Goal: Task Accomplishment & Management: Use online tool/utility

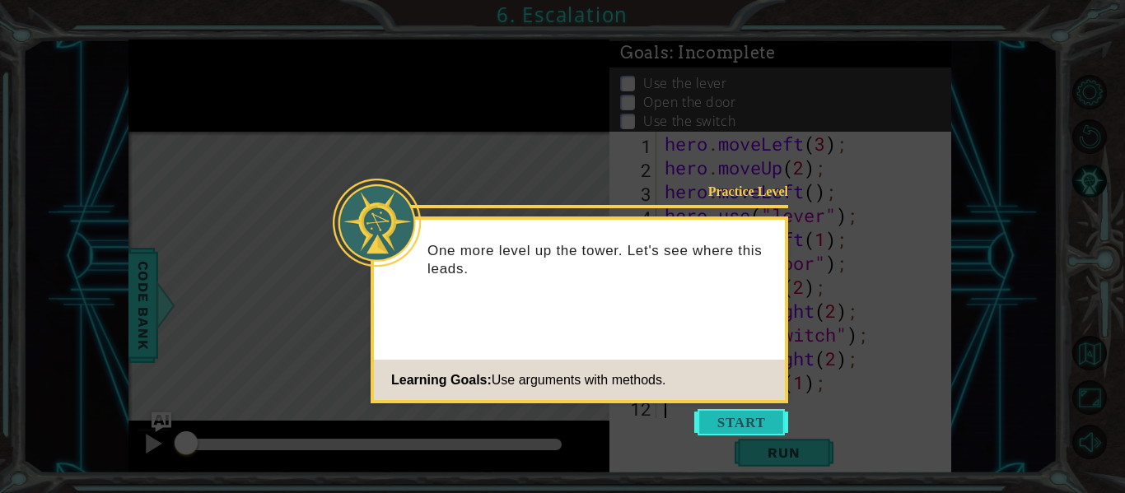
click at [731, 425] on button "Start" at bounding box center [741, 422] width 94 height 26
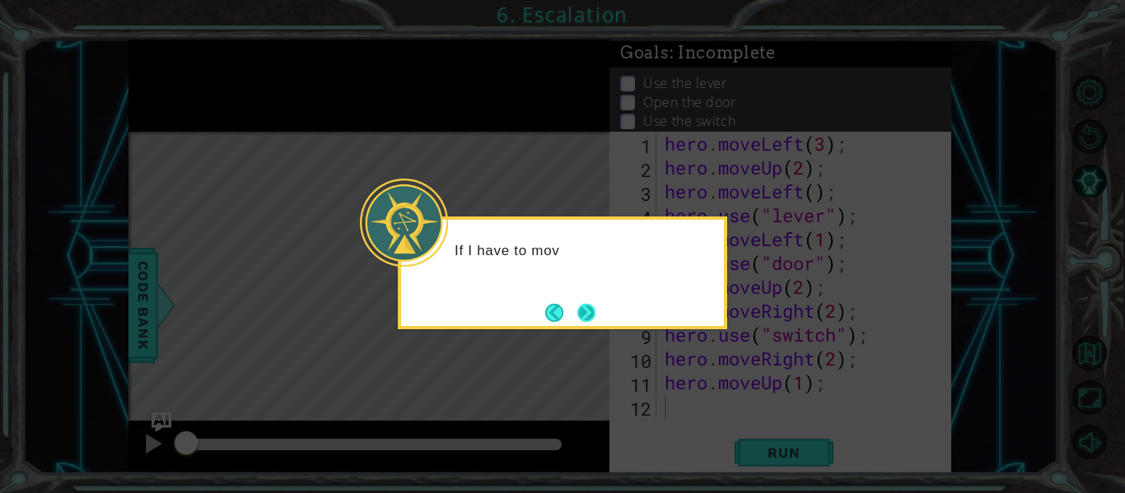
click at [584, 311] on button "Next" at bounding box center [587, 313] width 18 height 18
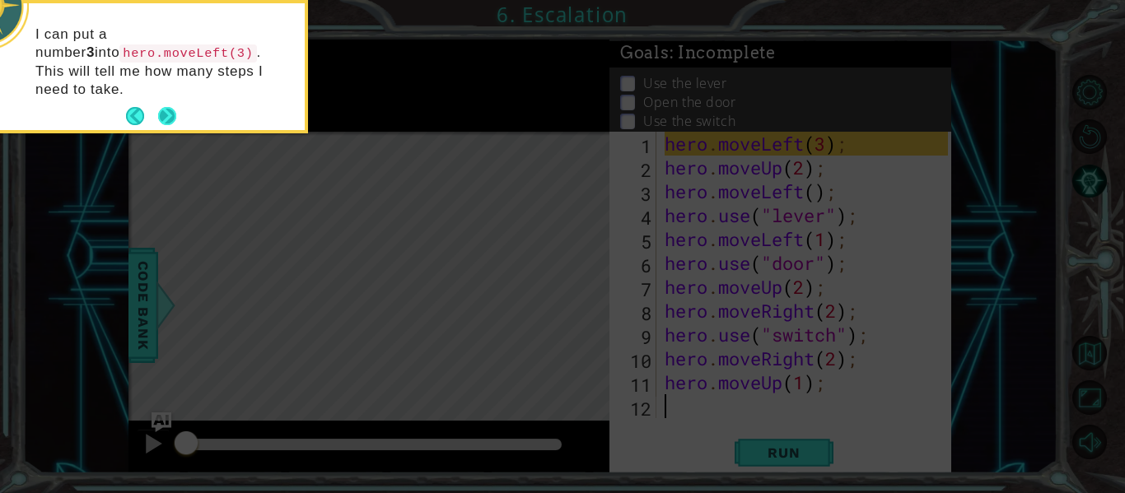
click at [162, 107] on button "Next" at bounding box center [167, 116] width 18 height 18
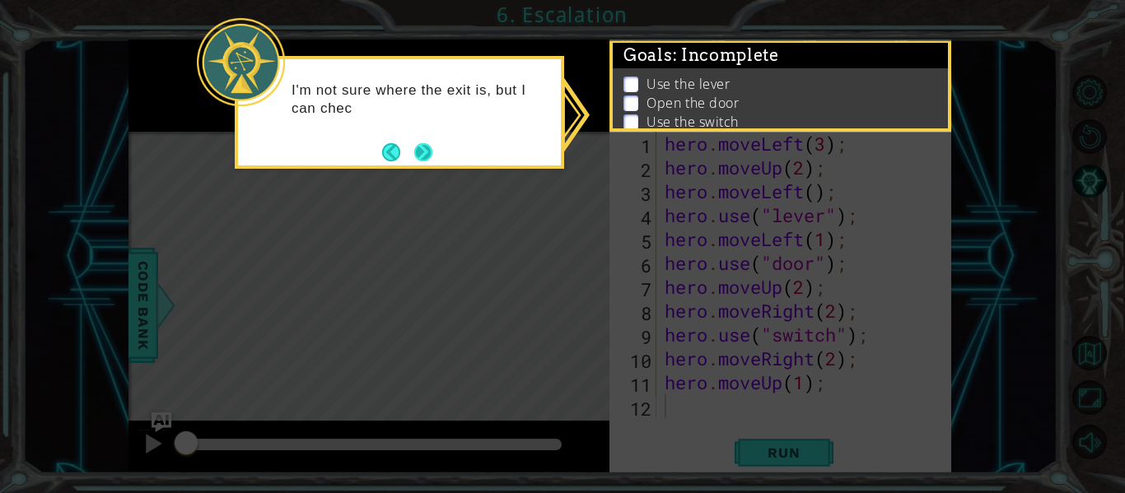
click at [428, 143] on button "Next" at bounding box center [423, 152] width 18 height 18
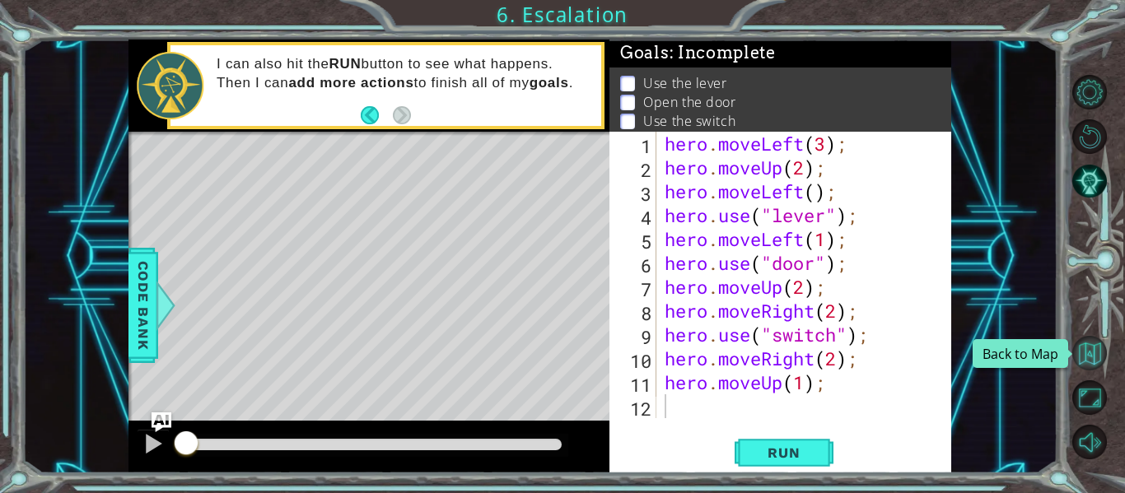
click at [1092, 358] on button "Back to Map" at bounding box center [1090, 353] width 35 height 35
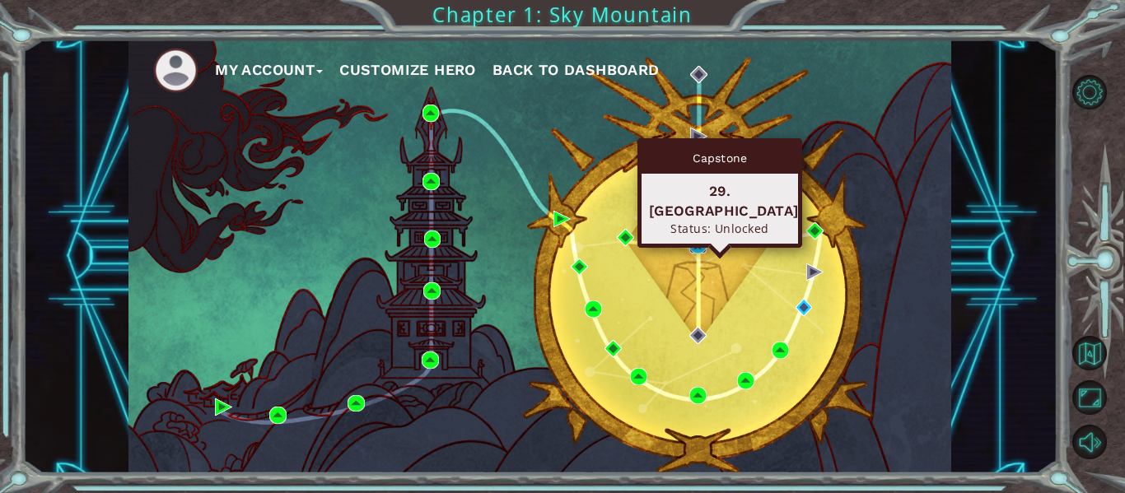
click at [698, 250] on img at bounding box center [698, 244] width 17 height 17
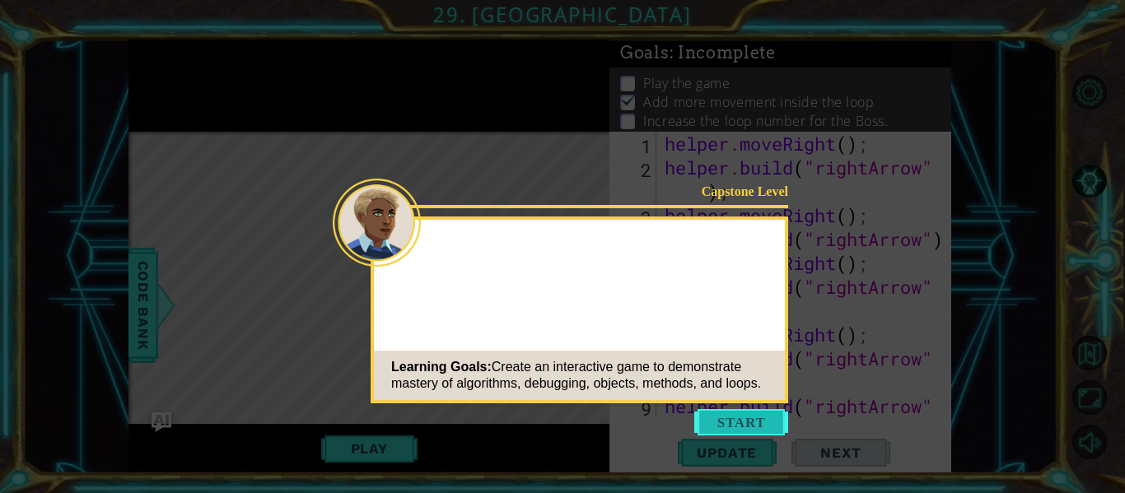
click at [736, 423] on button "Start" at bounding box center [741, 422] width 94 height 26
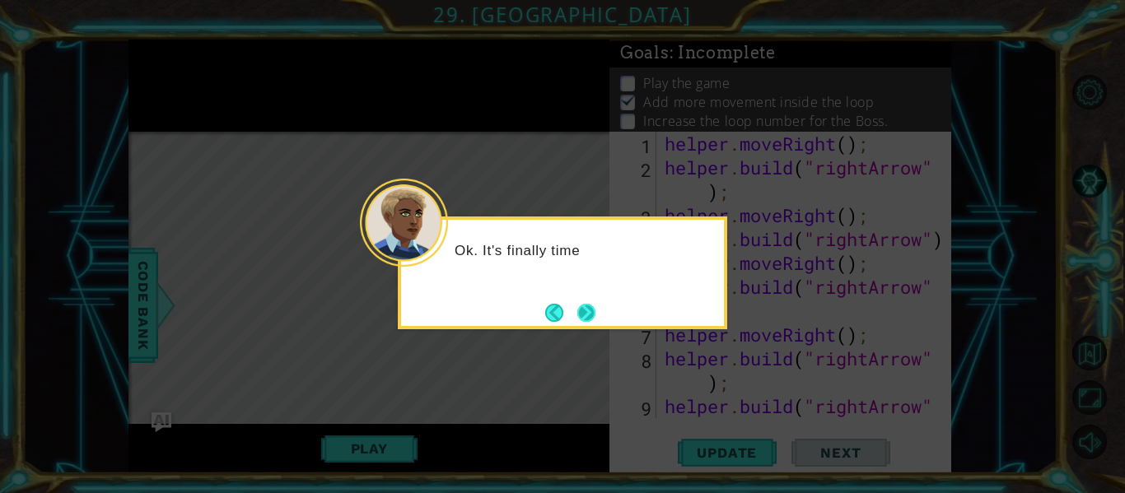
click at [587, 314] on button "Next" at bounding box center [587, 313] width 18 height 18
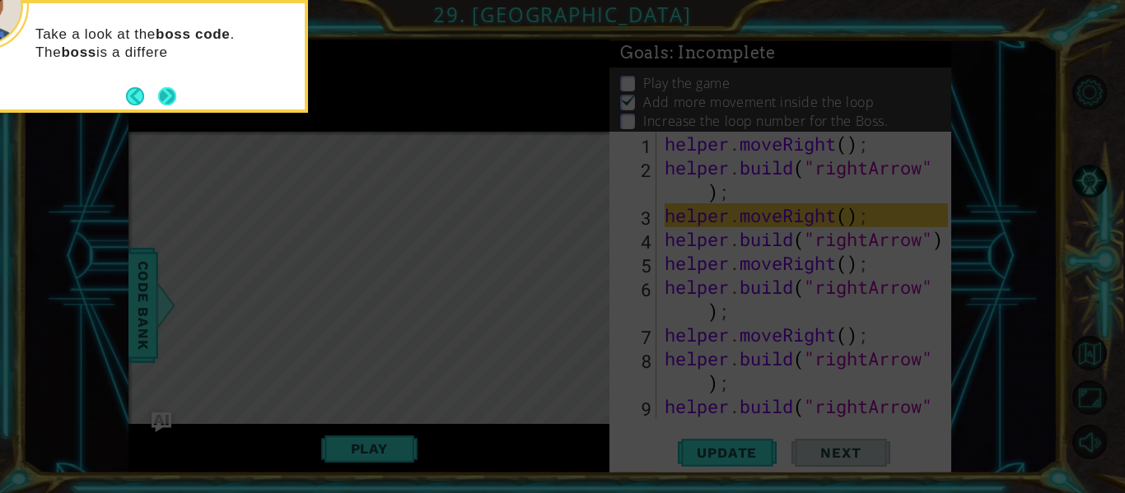
click at [168, 105] on button "Next" at bounding box center [167, 96] width 18 height 18
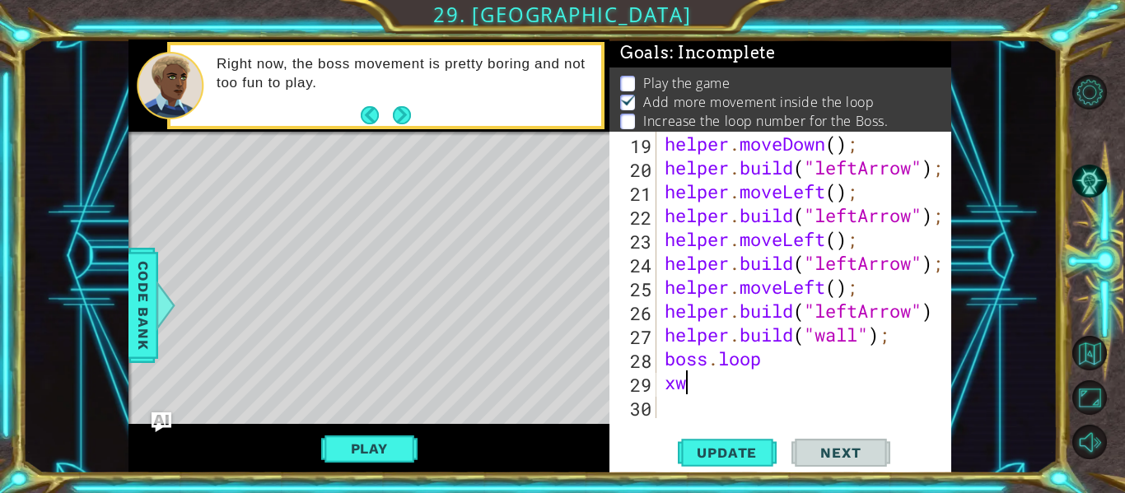
type textarea "x"
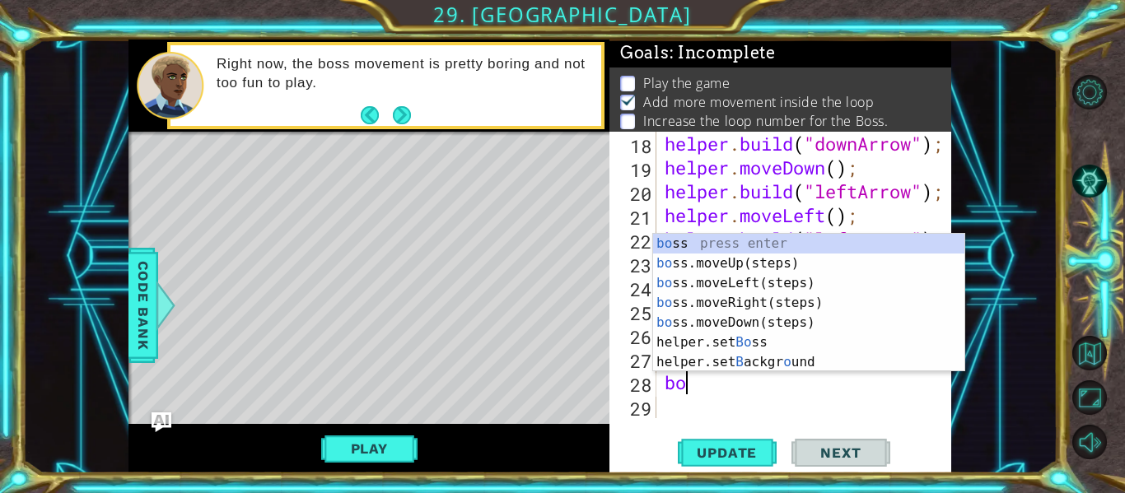
type textarea "b"
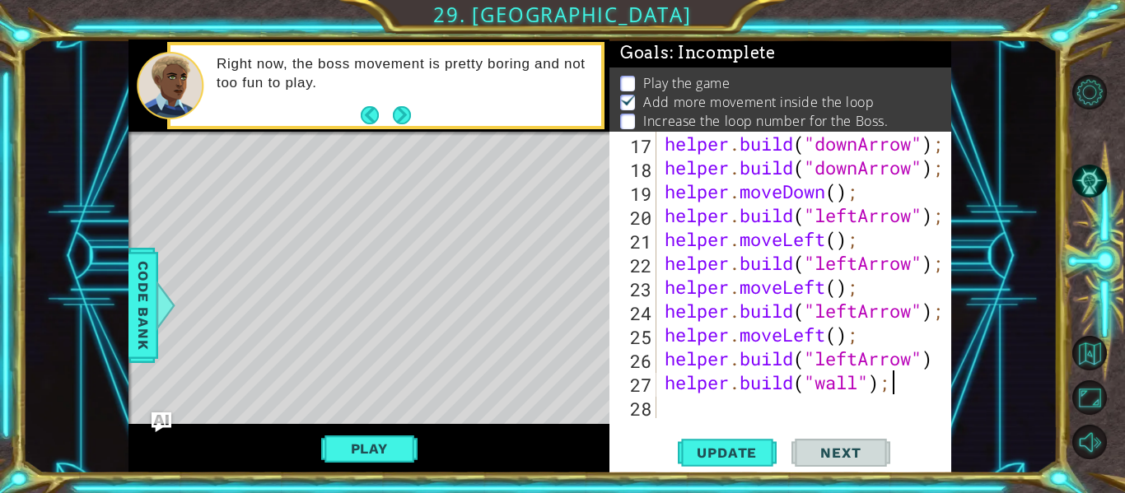
scroll to position [502, 0]
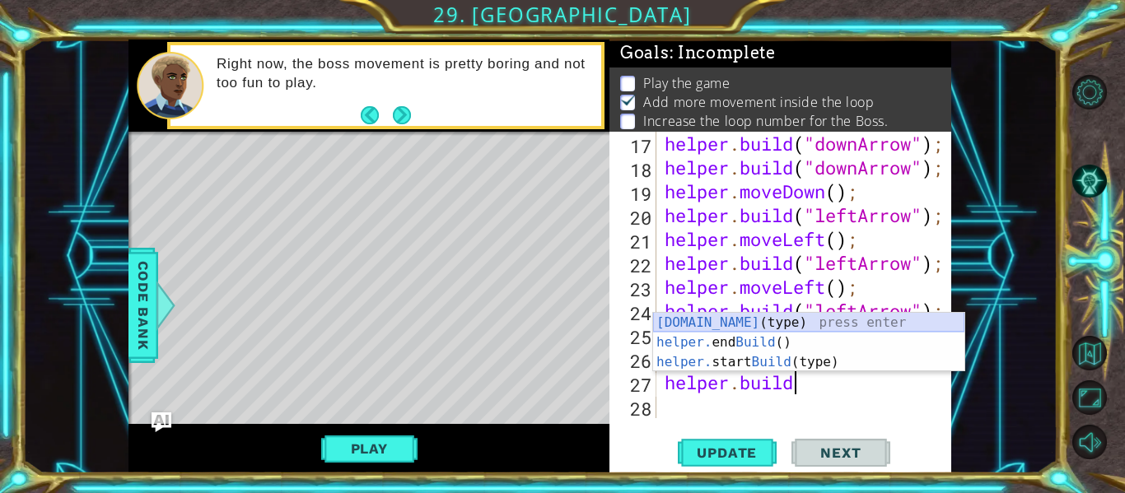
click at [722, 323] on div "[DOMAIN_NAME] (type) press enter helper. end Build () press enter helper. start…" at bounding box center [808, 362] width 311 height 99
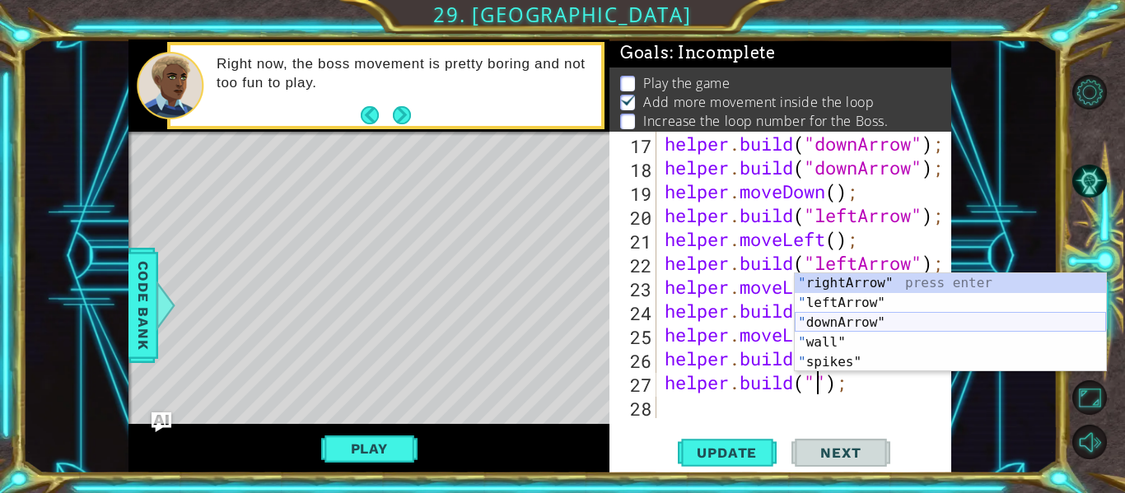
click at [820, 326] on div "" rightArrow" press enter " leftArrow" press enter " downArrow" press enter " w…" at bounding box center [950, 343] width 311 height 138
type textarea "[DOMAIN_NAME]("downArrow");"
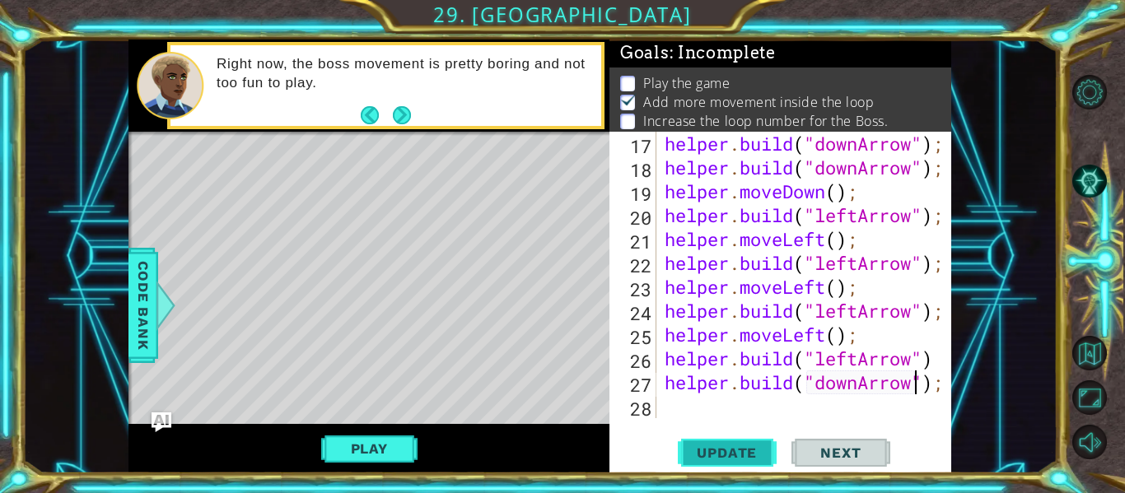
click at [736, 445] on span "Update" at bounding box center [726, 453] width 93 height 16
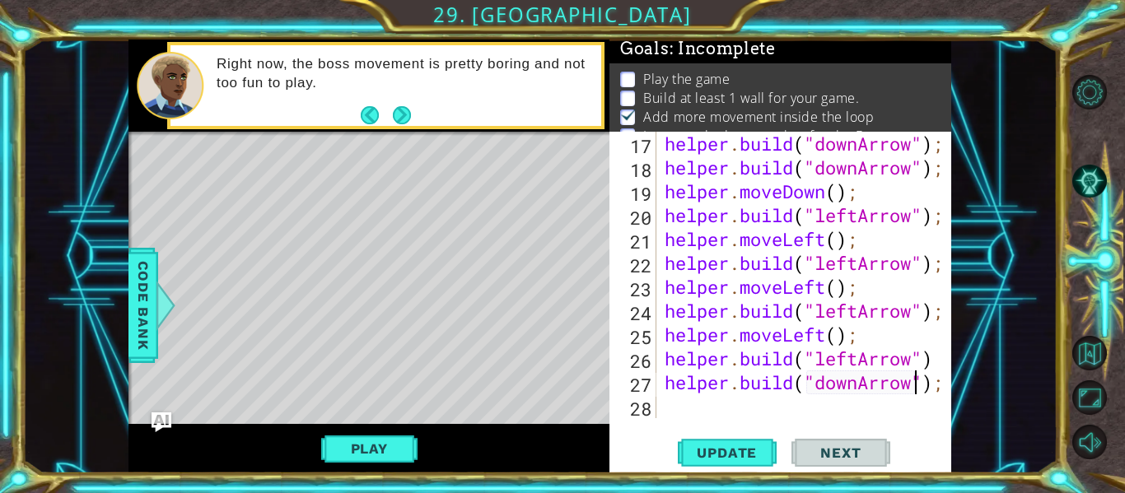
click at [691, 419] on div "[DOMAIN_NAME]("downArrow"); 17 18 19 20 21 22 23 24 25 26 27 28 helper . build …" at bounding box center [781, 303] width 342 height 342
click at [683, 410] on div "helper . build ( "downArrow" ) ; helper . build ( "downArrow" ) ; helper . move…" at bounding box center [809, 299] width 295 height 334
click at [683, 406] on div "helper . build ( "downArrow" ) ; helper . build ( "downArrow" ) ; helper . move…" at bounding box center [809, 299] width 295 height 334
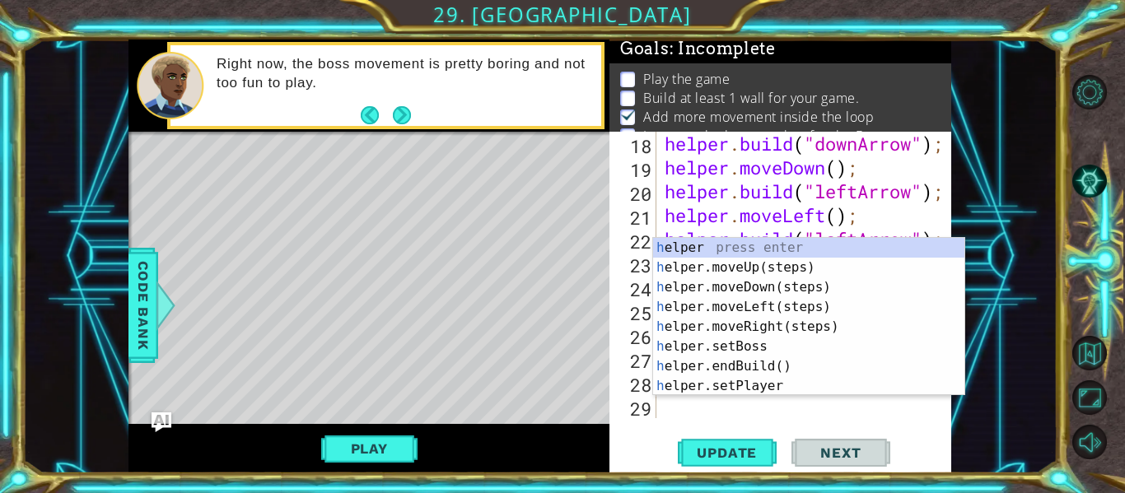
scroll to position [526, 0]
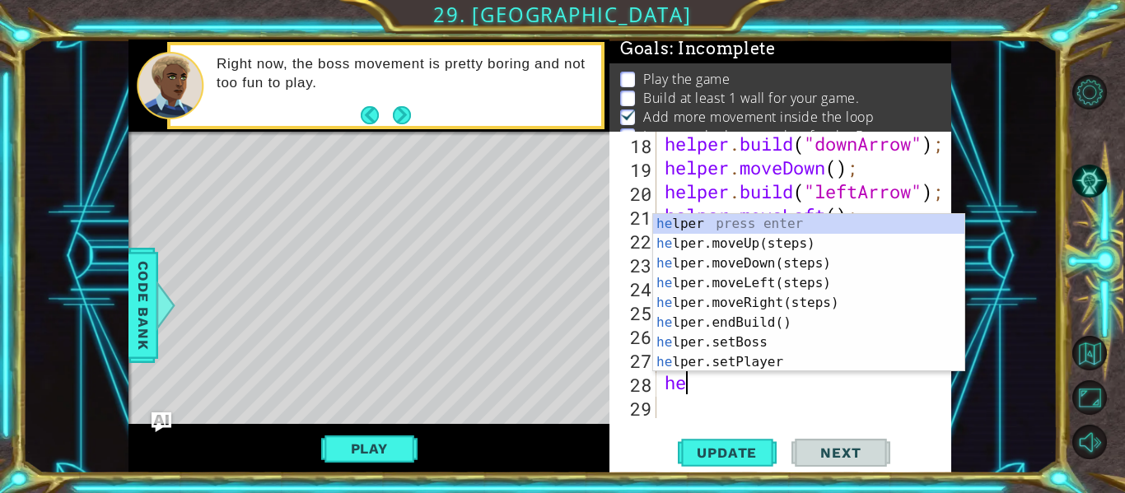
type textarea "hel"
click at [786, 260] on div "hel per press enter hel per.moveUp(steps) press enter hel per.moveDown(steps) p…" at bounding box center [808, 313] width 311 height 198
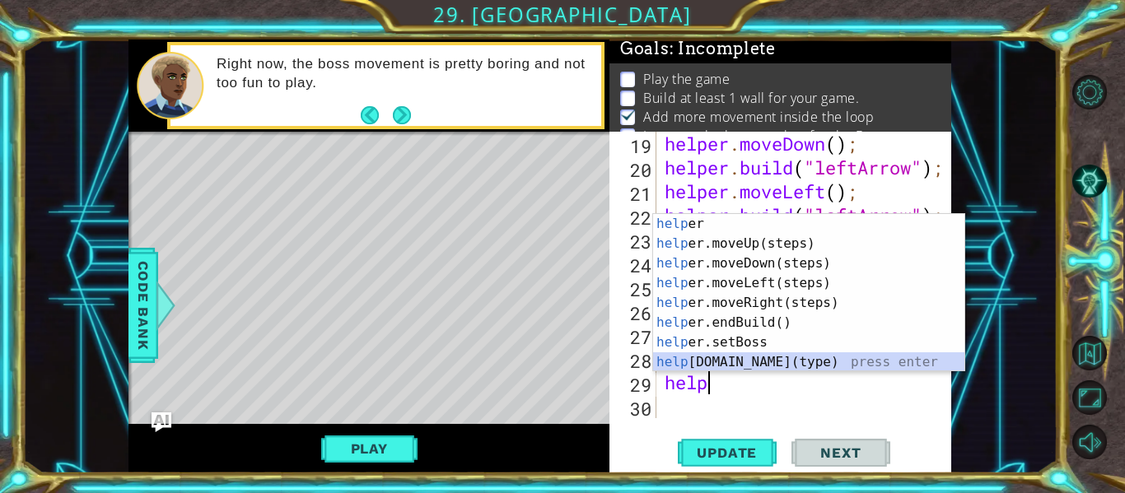
click at [757, 366] on div "help er press enter help er.moveUp(steps) press enter help er.moveDown(steps) p…" at bounding box center [808, 313] width 311 height 198
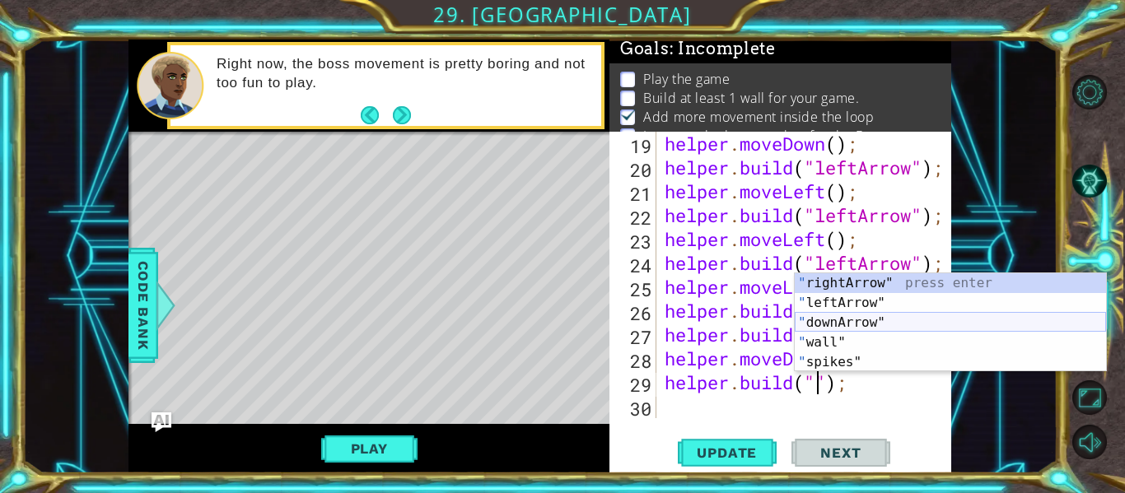
click at [817, 324] on div "" rightArrow" press enter " leftArrow" press enter " downArrow" press enter " w…" at bounding box center [950, 343] width 311 height 138
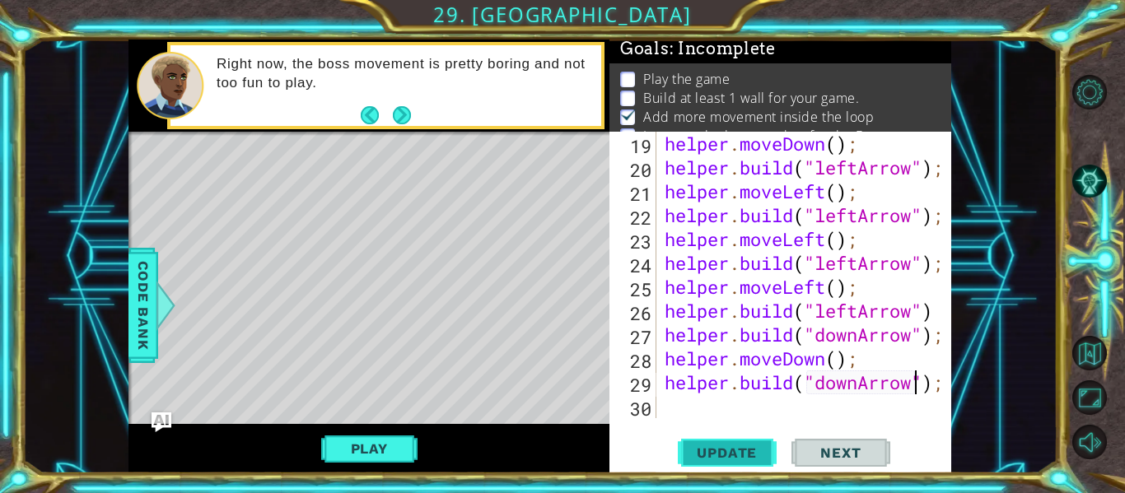
type textarea "[DOMAIN_NAME]("downArrow");"
click at [746, 441] on button "Update" at bounding box center [727, 454] width 99 height 34
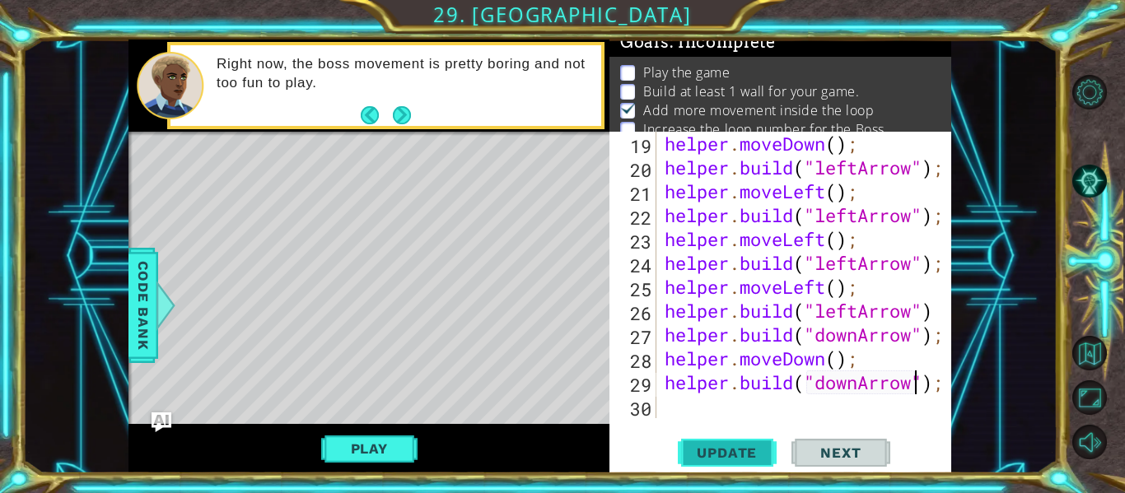
scroll to position [13, 0]
click at [706, 417] on div "helper . moveDown ( ) ; helper . build ( "leftArrow" ) ; helper . moveLeft ( ) …" at bounding box center [809, 299] width 295 height 334
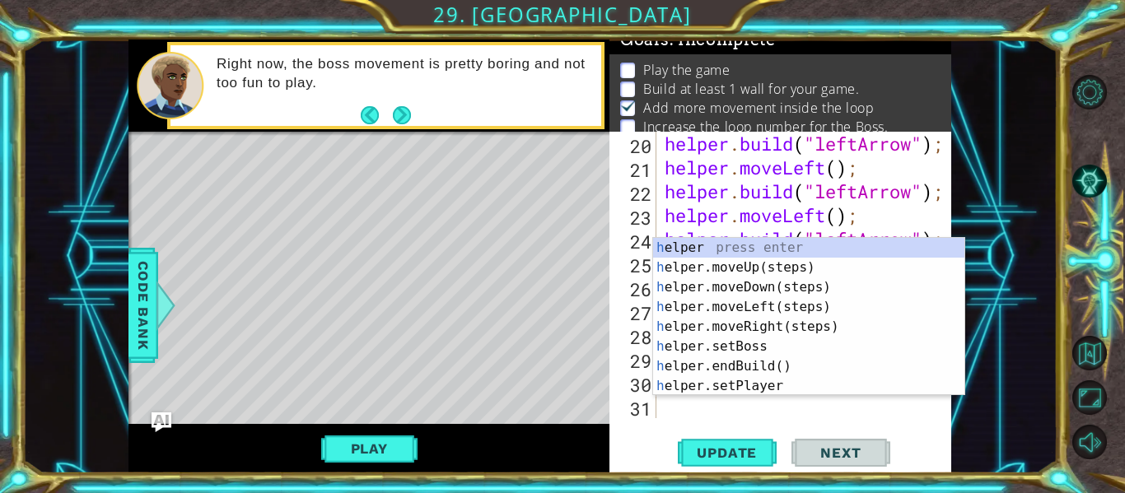
scroll to position [573, 0]
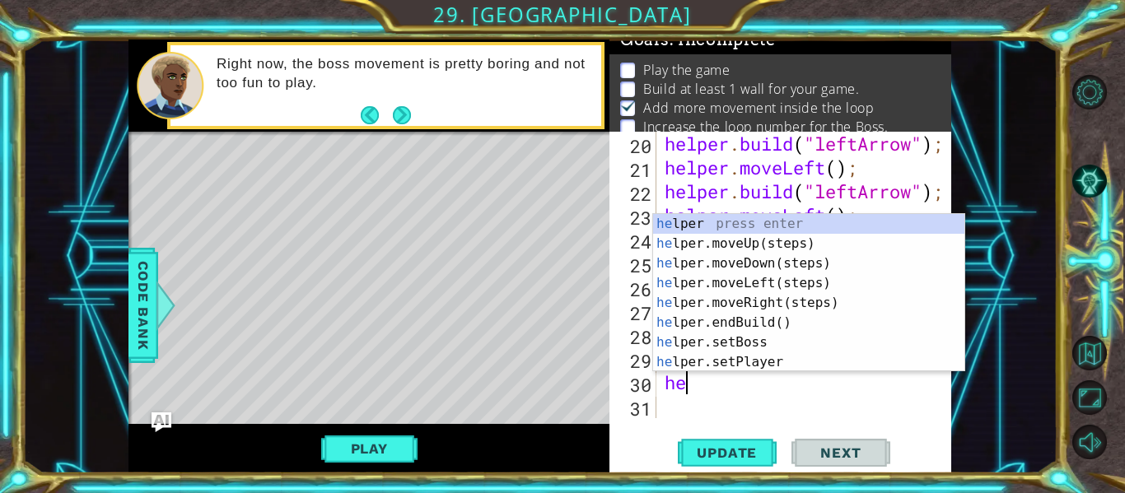
type textarea "hel"
click at [771, 265] on div "hel per press enter hel per.moveUp(steps) press enter hel per.moveDown(steps) p…" at bounding box center [808, 313] width 311 height 198
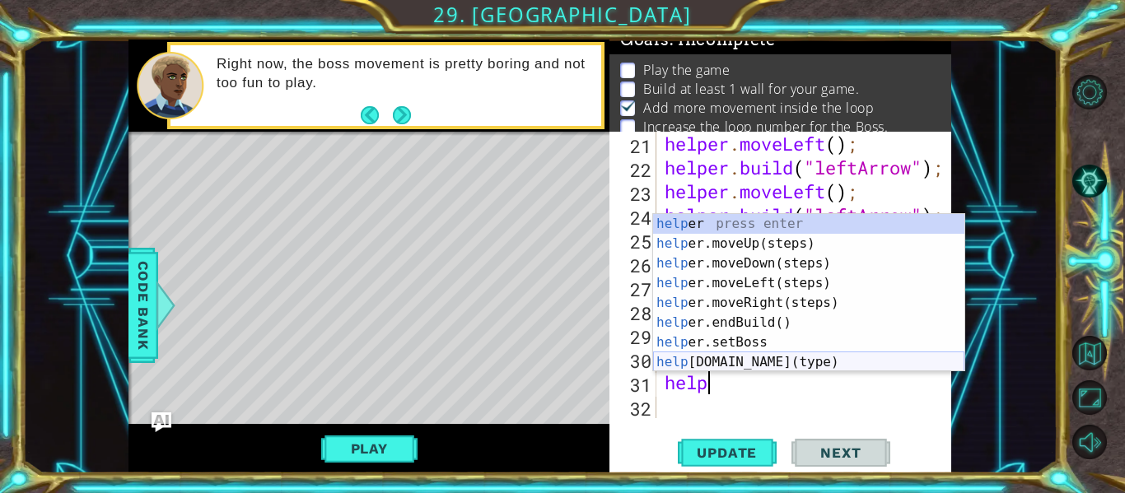
click at [768, 362] on div "help er press enter help er.moveUp(steps) press enter help er.moveDown(steps) p…" at bounding box center [808, 313] width 311 height 198
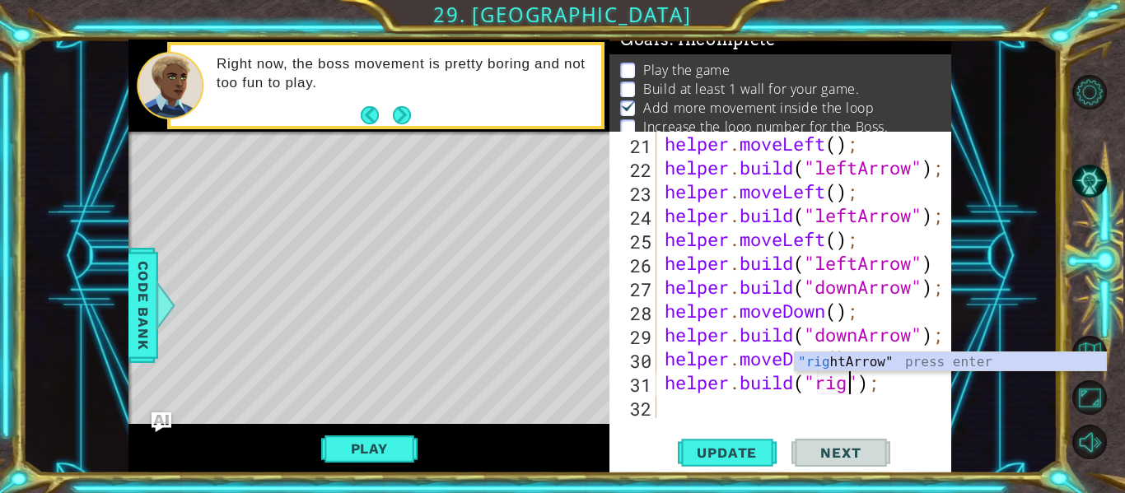
scroll to position [0, 9]
click at [821, 362] on div ""righ [PERSON_NAME]" press enter" at bounding box center [950, 382] width 311 height 59
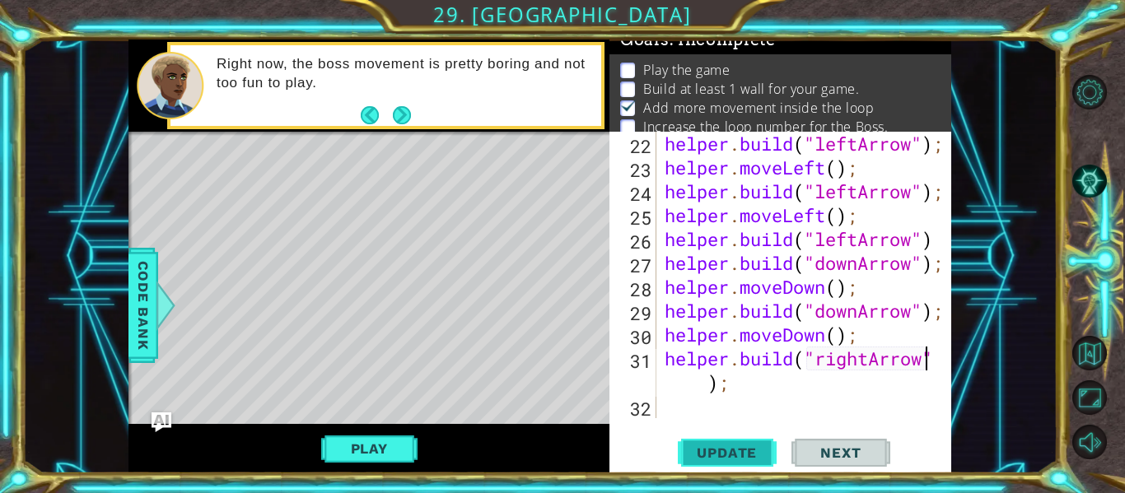
type textarea "[DOMAIN_NAME]("rightArrow");"
click at [761, 446] on span "Update" at bounding box center [726, 453] width 93 height 16
click at [728, 415] on div "helper . build ( "leftArrow" ) ; helper . moveLeft ( ) ; helper . build ( "left…" at bounding box center [809, 299] width 295 height 334
click at [721, 413] on div "helper . build ( "leftArrow" ) ; helper . moveLeft ( ) ; helper . build ( "left…" at bounding box center [809, 299] width 295 height 334
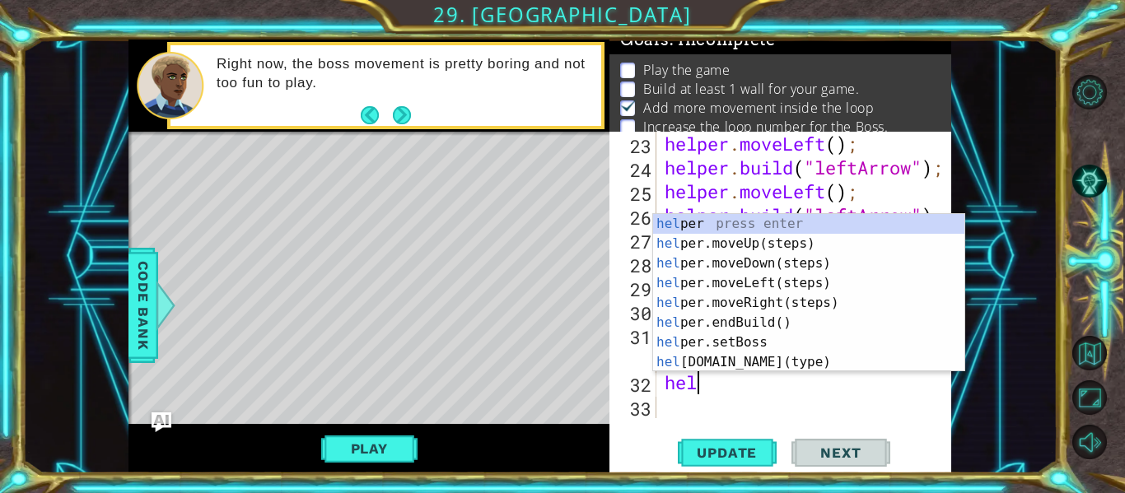
scroll to position [0, 1]
click at [702, 360] on div "help er press enter help er.moveUp(steps) press enter help er.moveDown(steps) p…" at bounding box center [808, 313] width 311 height 198
click at [702, 360] on div "helper . moveLeft ( ) ; helper . build ( "leftArrow" ) ; helper . moveLeft ( ) …" at bounding box center [809, 299] width 295 height 334
type textarea "[DOMAIN_NAME]("rightArrow");"
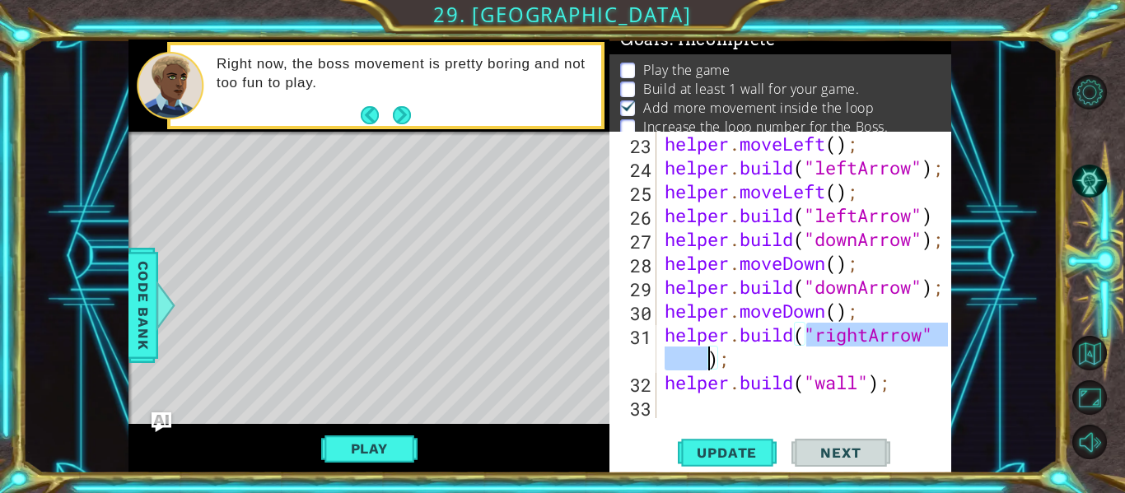
click at [682, 404] on div "helper . moveLeft ( ) ; helper . build ( "leftArrow" ) ; helper . moveLeft ( ) …" at bounding box center [809, 299] width 295 height 334
click at [860, 383] on div "helper . moveLeft ( ) ; helper . build ( "leftArrow" ) ; helper . moveLeft ( ) …" at bounding box center [809, 299] width 295 height 334
click at [893, 390] on div "helper . moveLeft ( ) ; helper . build ( "leftArrow" ) ; helper . moveLeft ( ) …" at bounding box center [809, 299] width 295 height 334
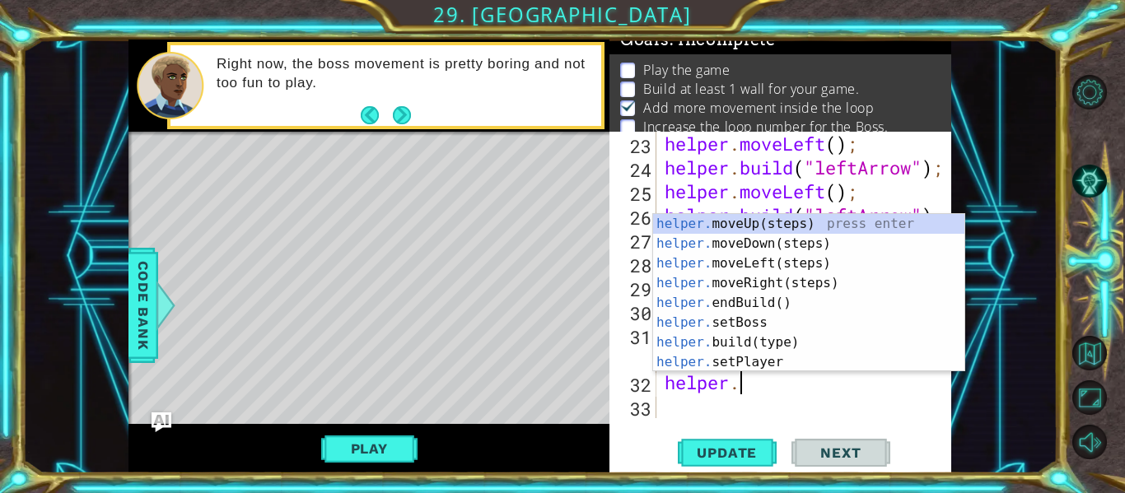
type textarea "helper"
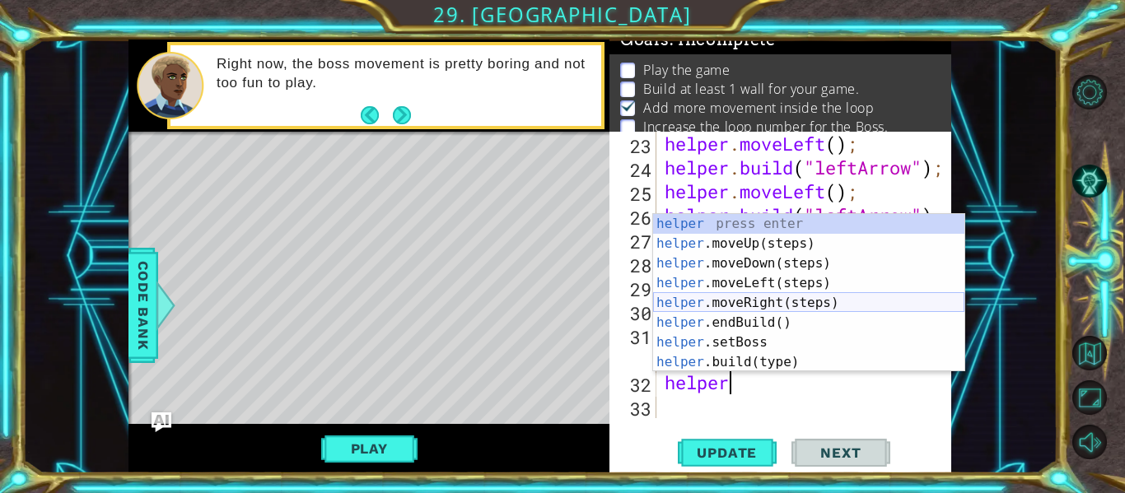
click at [815, 302] on div "helper press enter helper .moveUp(steps) press enter helper .moveDown(steps) pr…" at bounding box center [808, 313] width 311 height 198
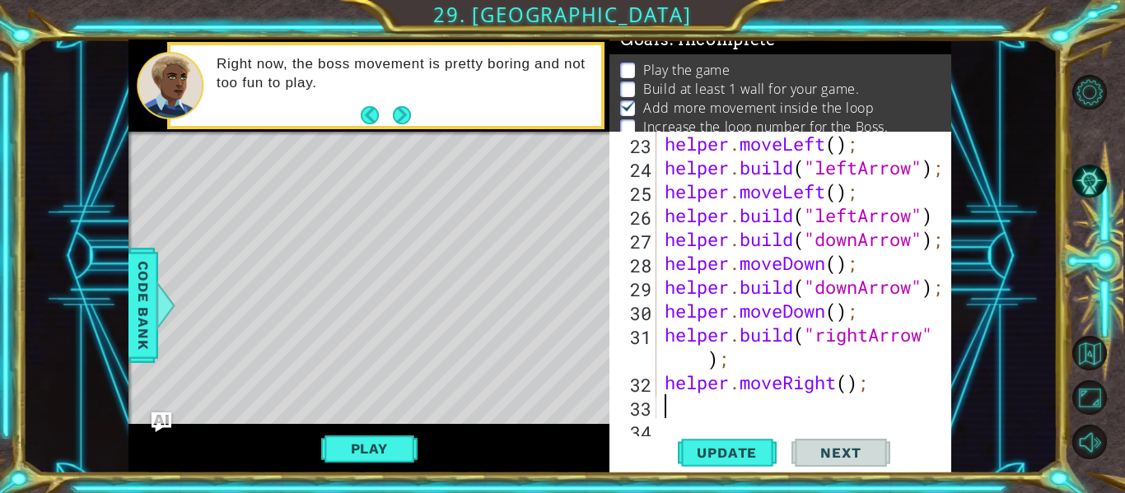
scroll to position [669, 0]
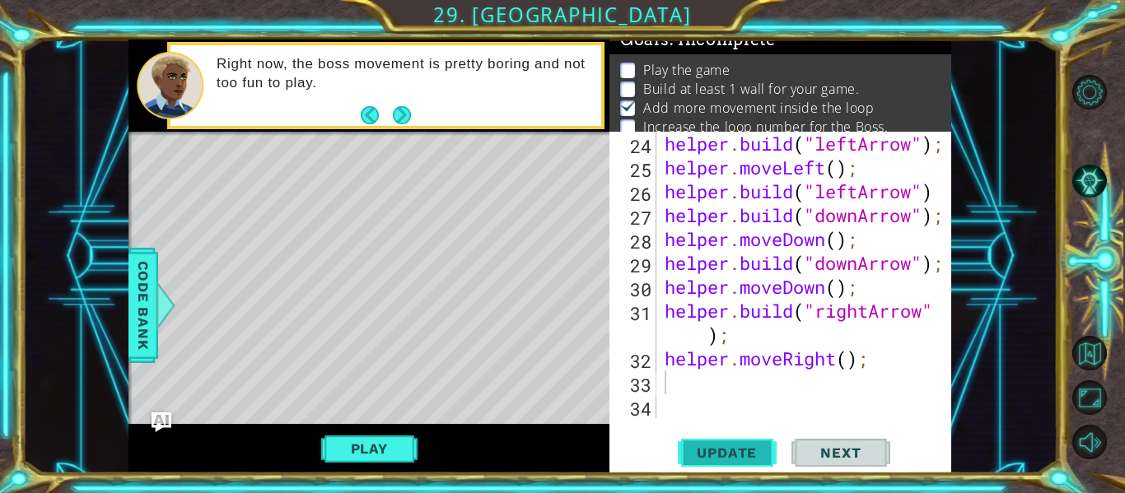
click at [732, 437] on button "Update" at bounding box center [727, 454] width 99 height 34
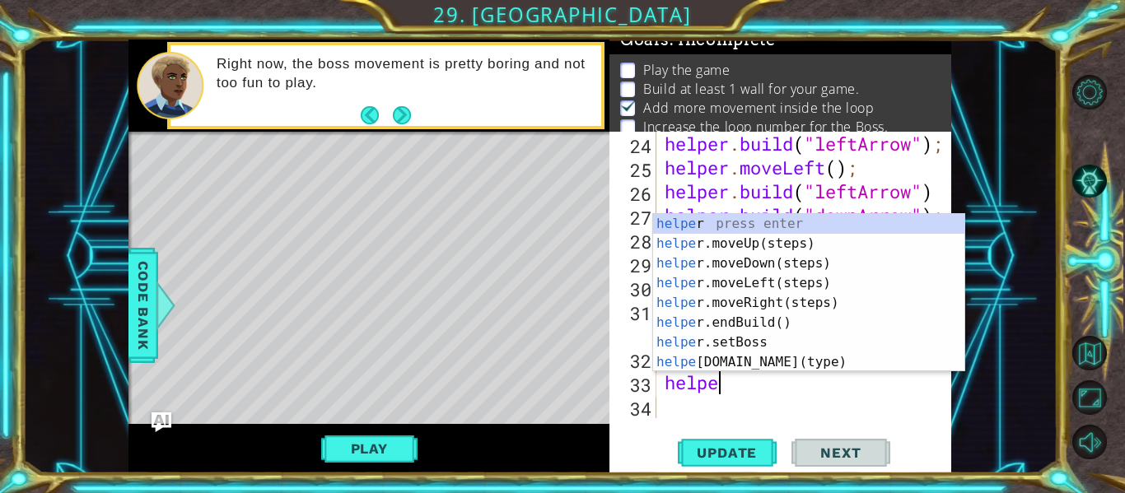
scroll to position [0, 2]
click at [734, 362] on div "helper press enter helper .moveUp(steps) press enter helper .moveDown(steps) pr…" at bounding box center [808, 313] width 311 height 198
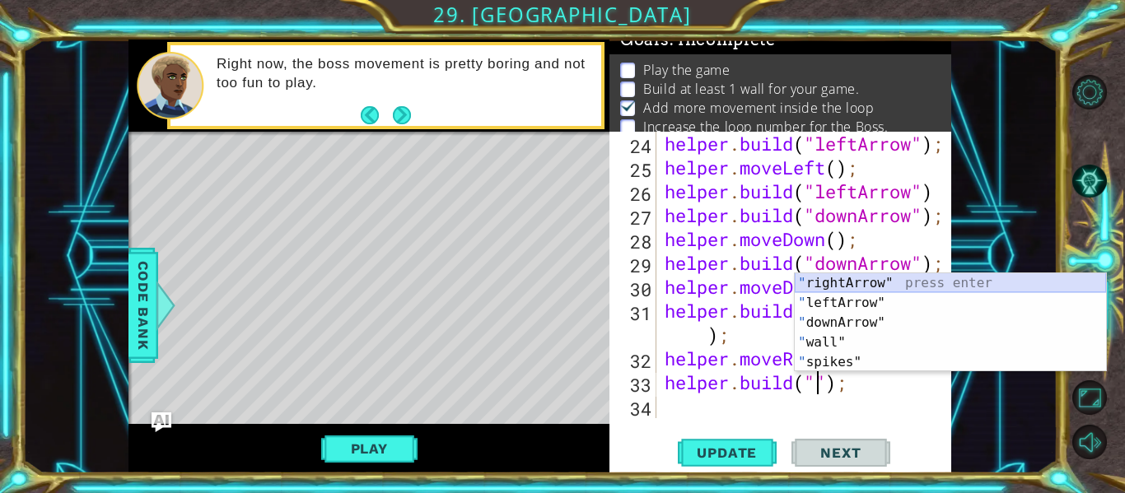
click at [867, 278] on div "" rightArrow" press enter " leftArrow" press enter " downArrow" press enter " w…" at bounding box center [950, 343] width 311 height 138
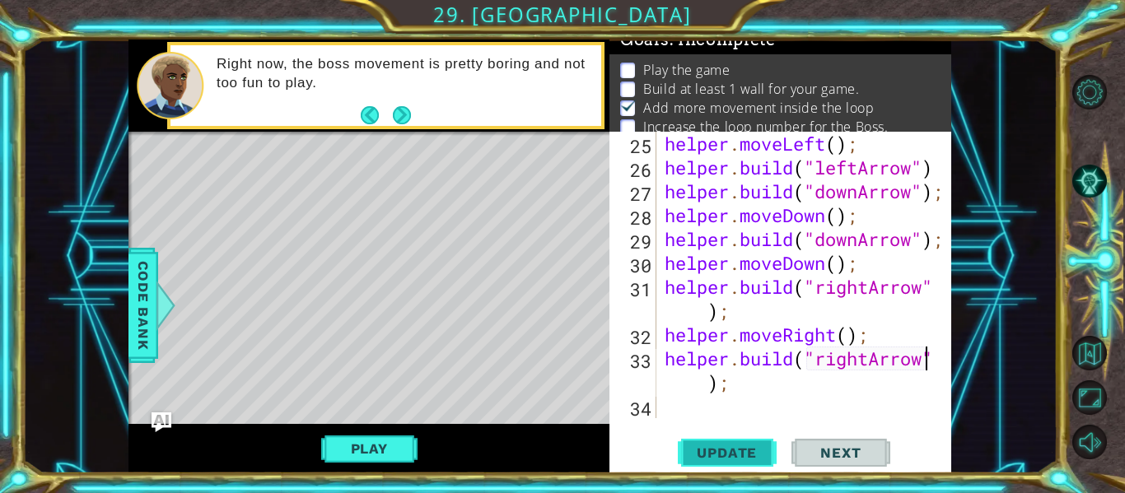
type textarea "[DOMAIN_NAME]("rightArrow");"
click at [738, 446] on span "Update" at bounding box center [726, 453] width 93 height 16
click at [677, 417] on div "helper . moveLeft ( ) ; helper . build ( "leftArrow" ) helper . build ( "downAr…" at bounding box center [809, 299] width 295 height 334
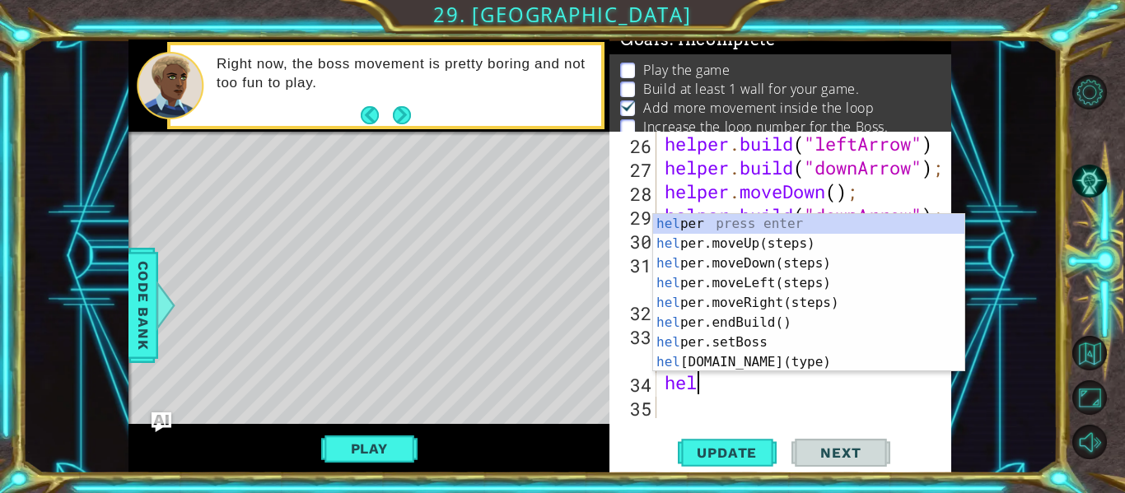
scroll to position [0, 1]
type textarea "help"
click at [755, 304] on div "help er press enter help er.moveUp(steps) press enter help er.moveDown(steps) p…" at bounding box center [808, 313] width 311 height 198
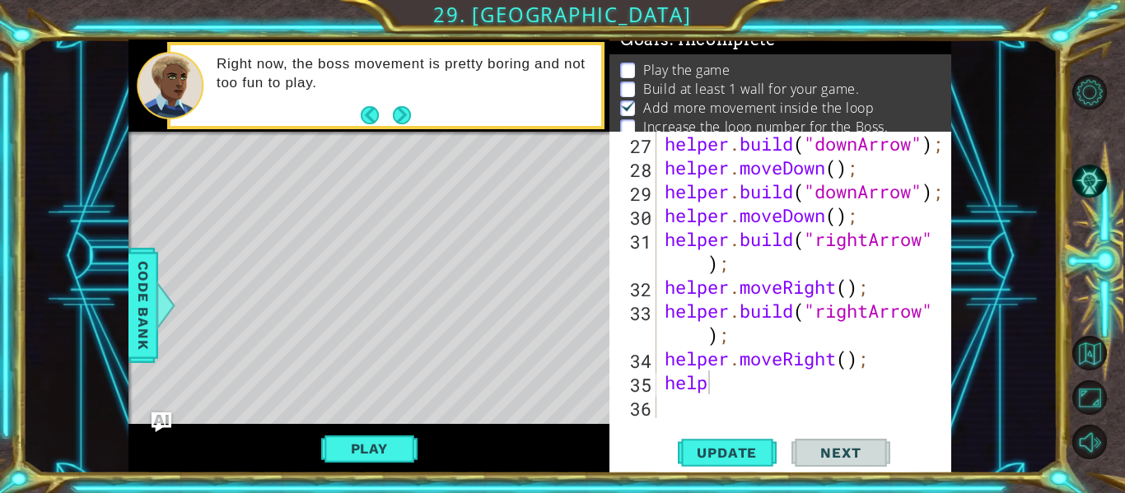
click at [824, 371] on body "1 ההההההההההההההההההההההההההההההההההההההההההההההההההההההההההההההההההההההההההההה…" at bounding box center [562, 246] width 1125 height 493
click at [798, 385] on div "helper . build ( "downArrow" ) ; helper . moveDown ( ) ; helper . build ( "down…" at bounding box center [809, 299] width 295 height 334
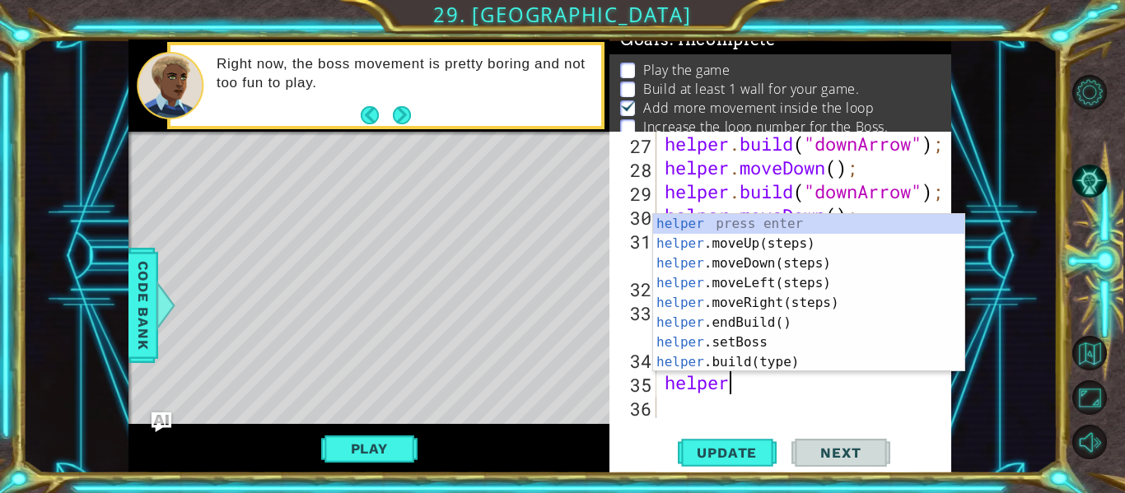
scroll to position [0, 2]
click at [785, 369] on div "helper press enter helper .moveUp(steps) press enter helper .moveDown(steps) pr…" at bounding box center [808, 313] width 311 height 198
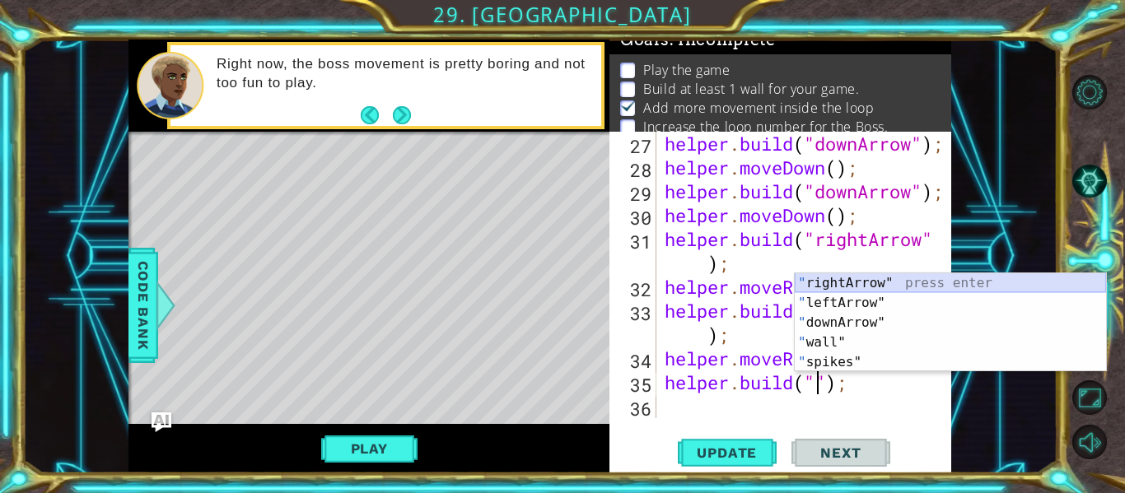
click at [870, 284] on div "" rightArrow" press enter " leftArrow" press enter " downArrow" press enter " w…" at bounding box center [950, 343] width 311 height 138
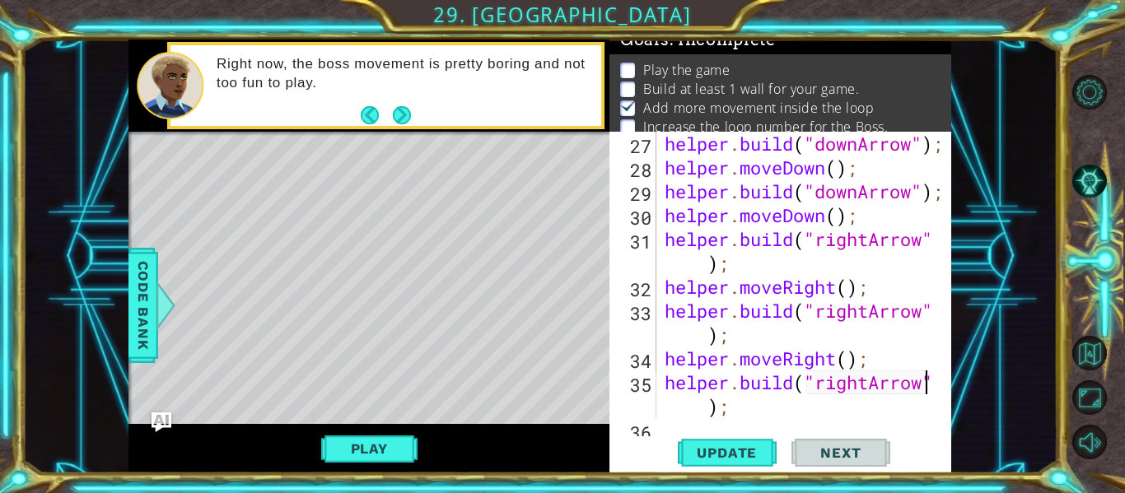
scroll to position [765, 0]
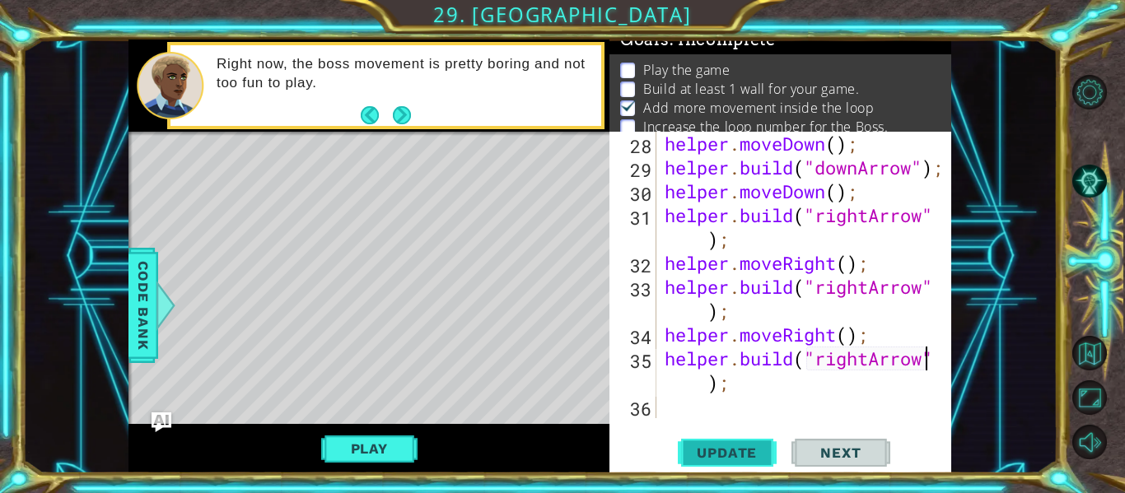
type textarea "[DOMAIN_NAME]("rightArrow");"
click at [765, 440] on button "Update" at bounding box center [727, 454] width 99 height 34
click at [662, 406] on div "helper . moveDown ( ) ; helper . build ( "downArrow" ) ; helper . moveDown ( ) …" at bounding box center [809, 299] width 295 height 334
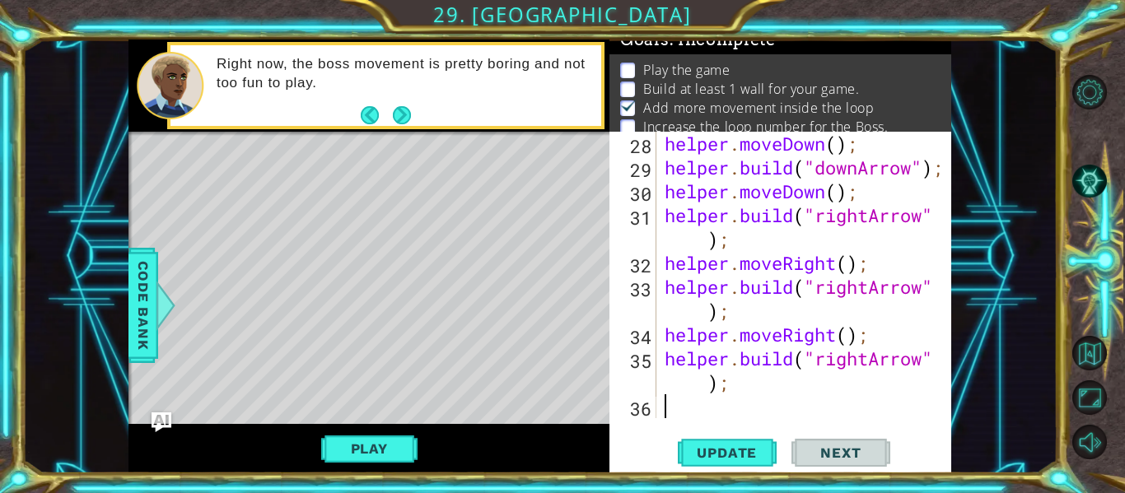
drag, startPoint x: 661, startPoint y: 406, endPoint x: 651, endPoint y: 454, distance: 48.8
click at [651, 454] on div "28 29 30 31 32 33 34 35 36 helper . moveDown ( ) ; helper . build ( "downArrow"…" at bounding box center [781, 303] width 342 height 342
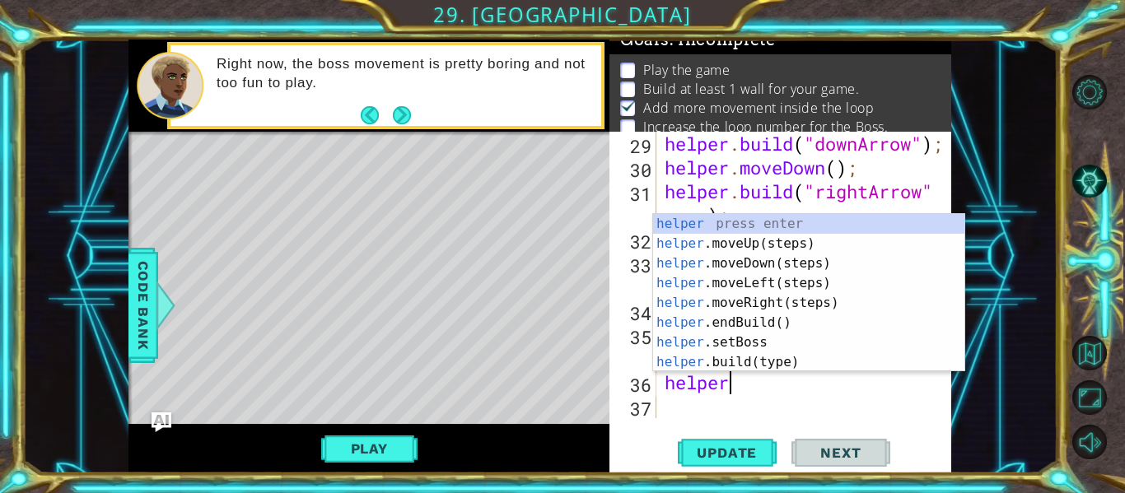
scroll to position [0, 2]
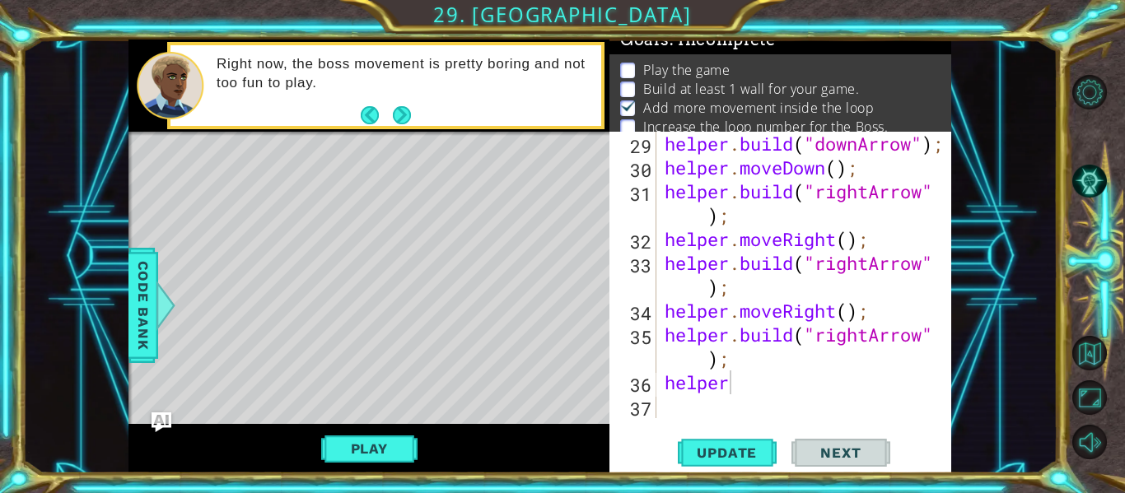
click at [816, 427] on div "helper 29 30 31 32 33 34 35 36 37 helper . build ( "downArrow" ) ; helper . mov…" at bounding box center [781, 303] width 342 height 342
click at [744, 382] on div "helper . build ( "downArrow" ) ; helper . moveDown ( ) ; helper . build ( "righ…" at bounding box center [809, 299] width 295 height 334
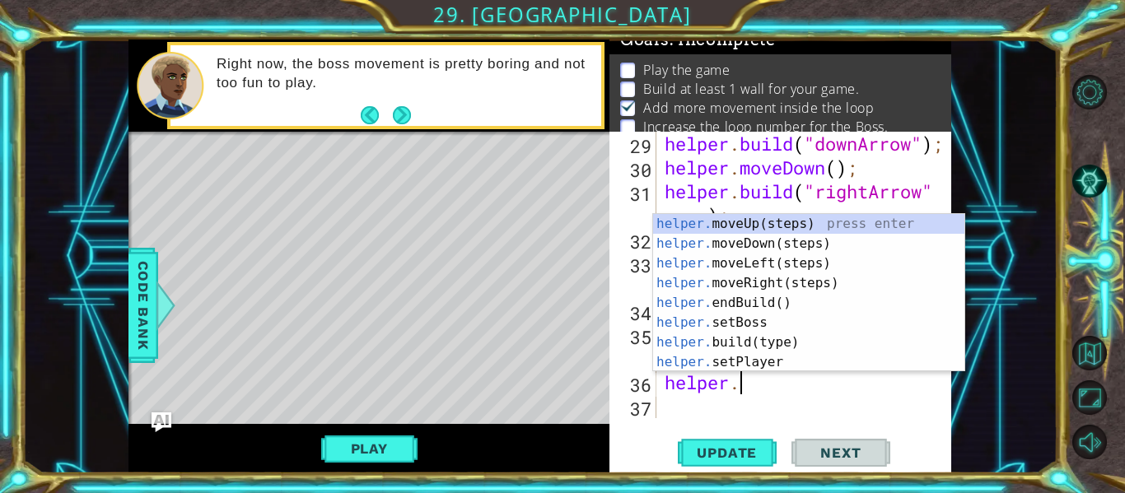
scroll to position [0, 3]
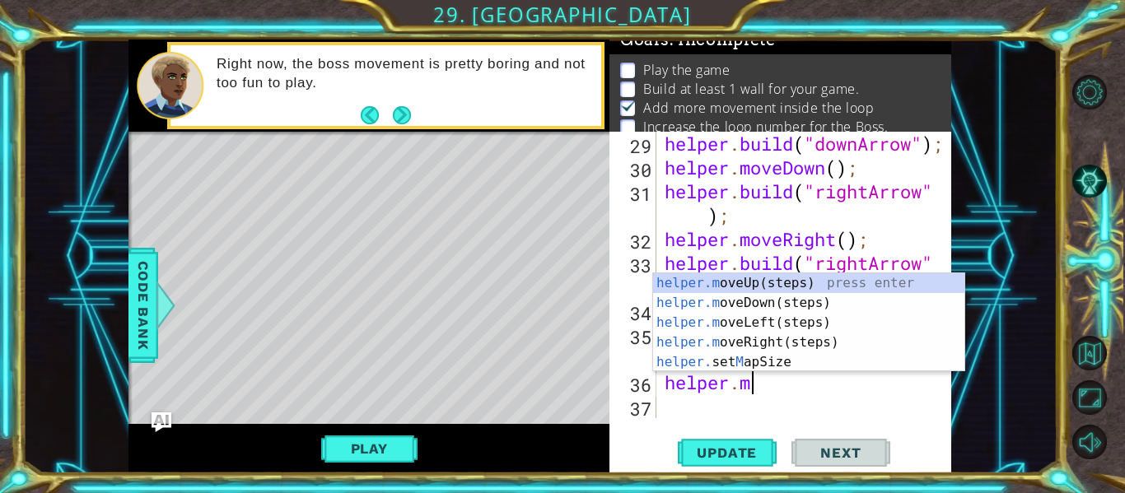
type textarea "[DOMAIN_NAME]"
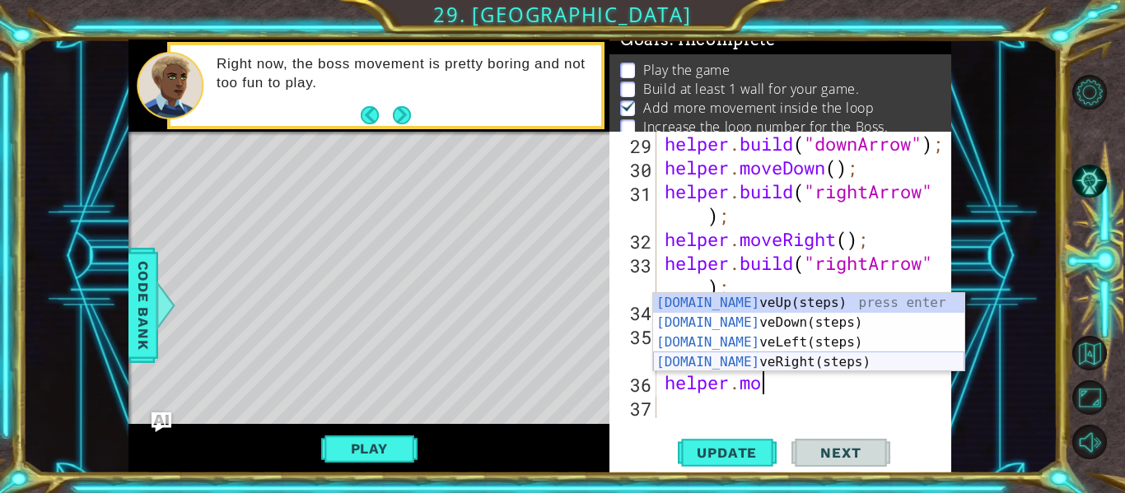
click at [839, 358] on div "[DOMAIN_NAME] veUp(steps) press enter [DOMAIN_NAME] veDown(steps) press enter […" at bounding box center [808, 352] width 311 height 119
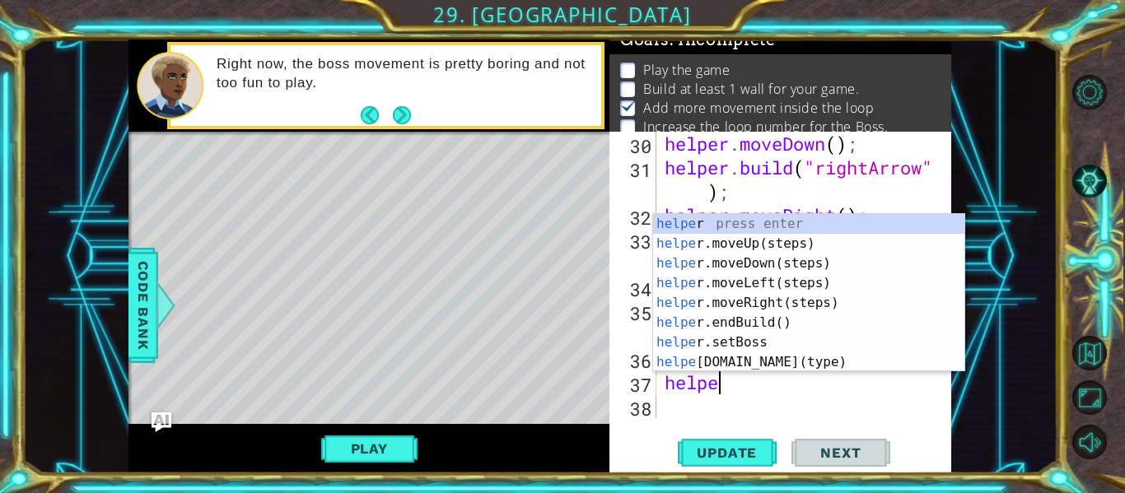
scroll to position [0, 2]
click at [791, 366] on div "helper press enter helper .moveUp(steps) press enter helper .moveDown(steps) pr…" at bounding box center [808, 313] width 311 height 198
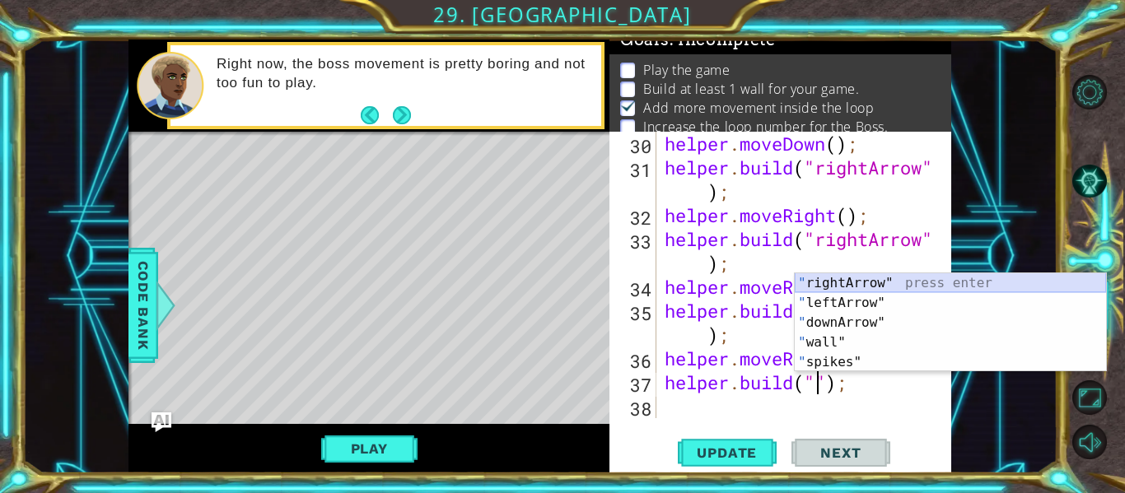
click at [836, 285] on div "" rightArrow" press enter " leftArrow" press enter " downArrow" press enter " w…" at bounding box center [950, 343] width 311 height 138
type textarea "[DOMAIN_NAME]("rightArrow");"
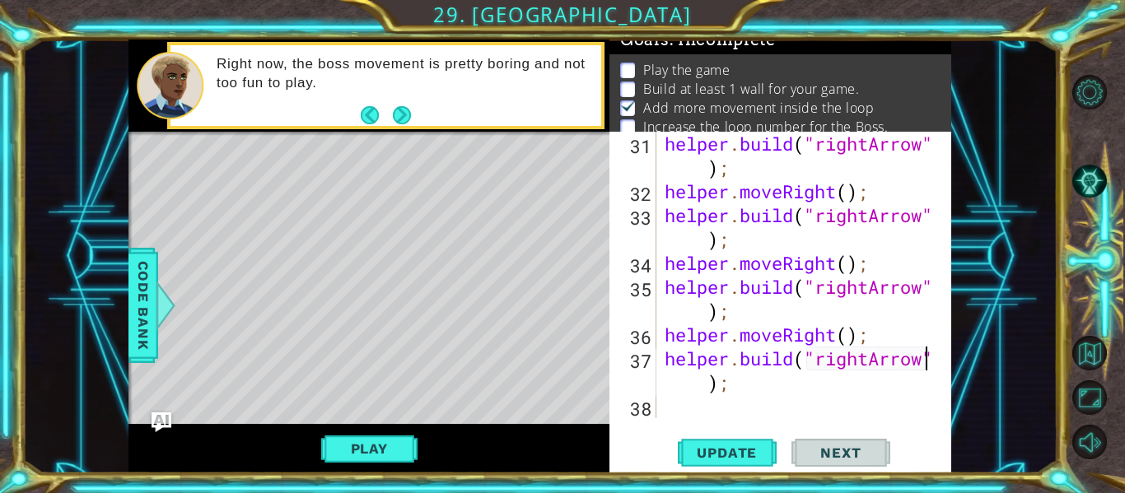
scroll to position [836, 0]
click at [739, 459] on span "Update" at bounding box center [726, 453] width 93 height 16
click at [738, 454] on span "Update" at bounding box center [726, 453] width 93 height 16
click at [754, 450] on span "Update" at bounding box center [726, 453] width 93 height 16
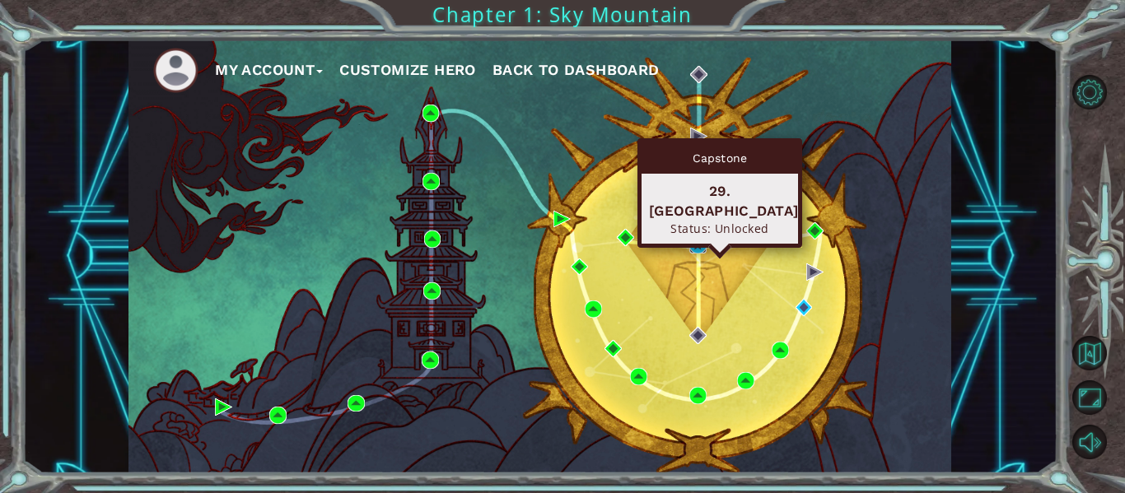
click at [699, 244] on img at bounding box center [698, 244] width 17 height 17
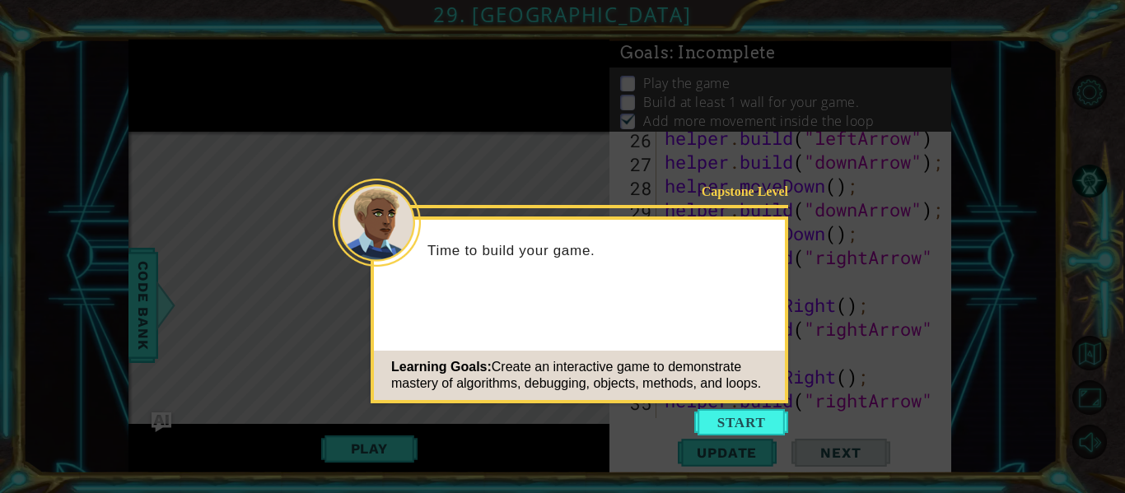
scroll to position [836, 0]
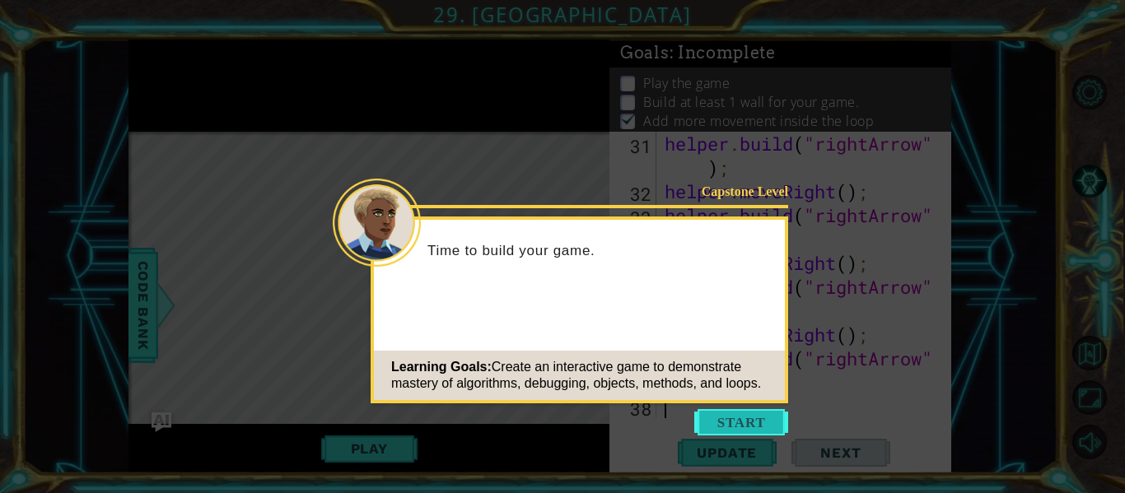
click at [753, 409] on button "Start" at bounding box center [741, 422] width 94 height 26
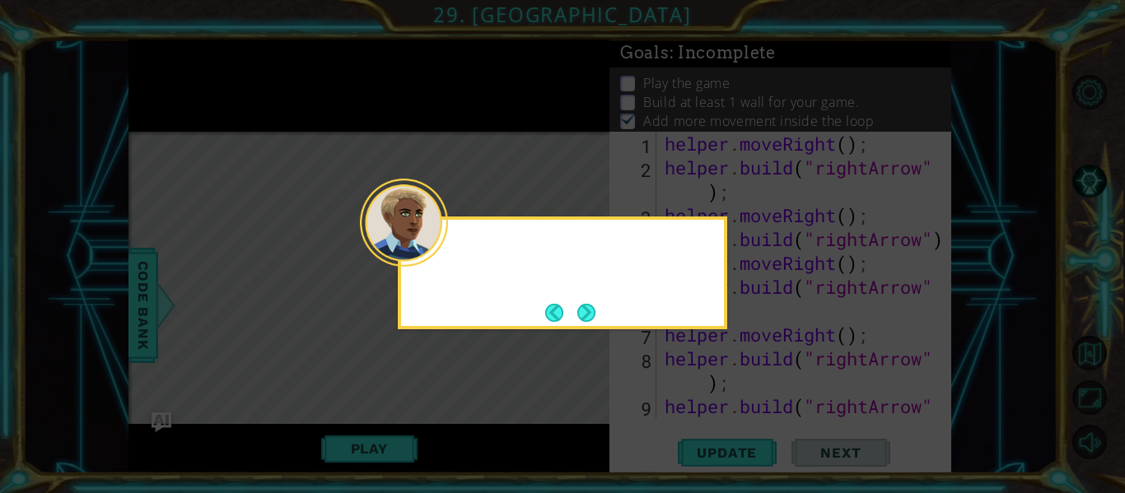
scroll to position [0, 0]
click at [585, 309] on button "Next" at bounding box center [587, 313] width 18 height 18
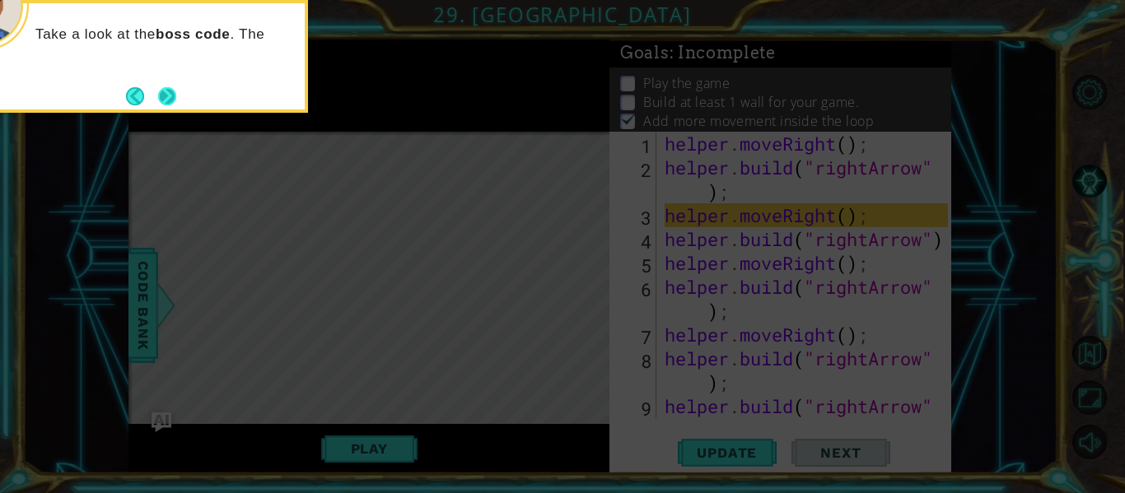
click at [158, 98] on button "Next" at bounding box center [167, 96] width 19 height 19
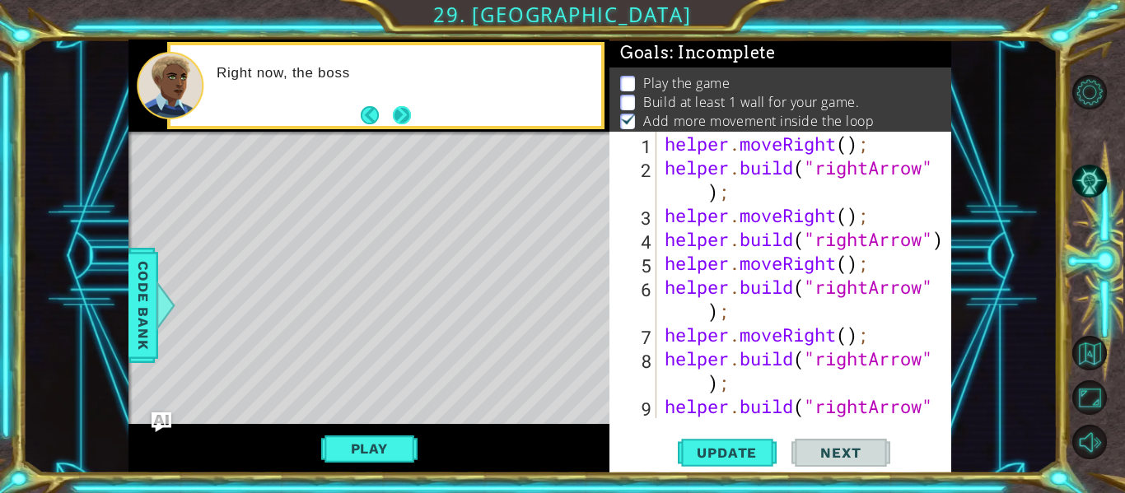
click at [411, 119] on button "Next" at bounding box center [402, 115] width 18 height 18
click at [388, 456] on button "Play" at bounding box center [369, 448] width 96 height 31
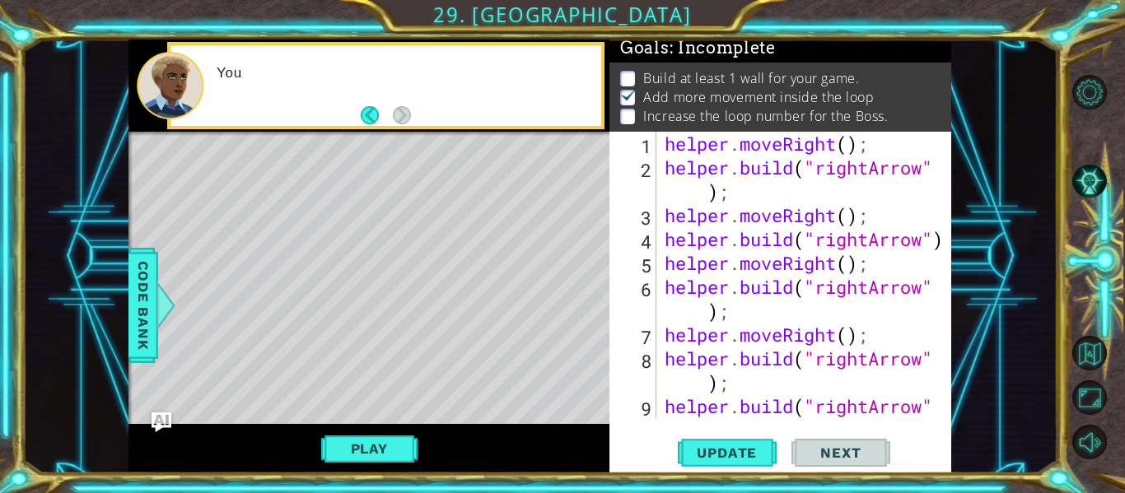
scroll to position [4, 0]
click at [766, 422] on div "1 2 3 4 5 6 7 8 9 helper . moveRight ( ) ; helper . build ( "rightArrow" ) ; he…" at bounding box center [781, 303] width 342 height 342
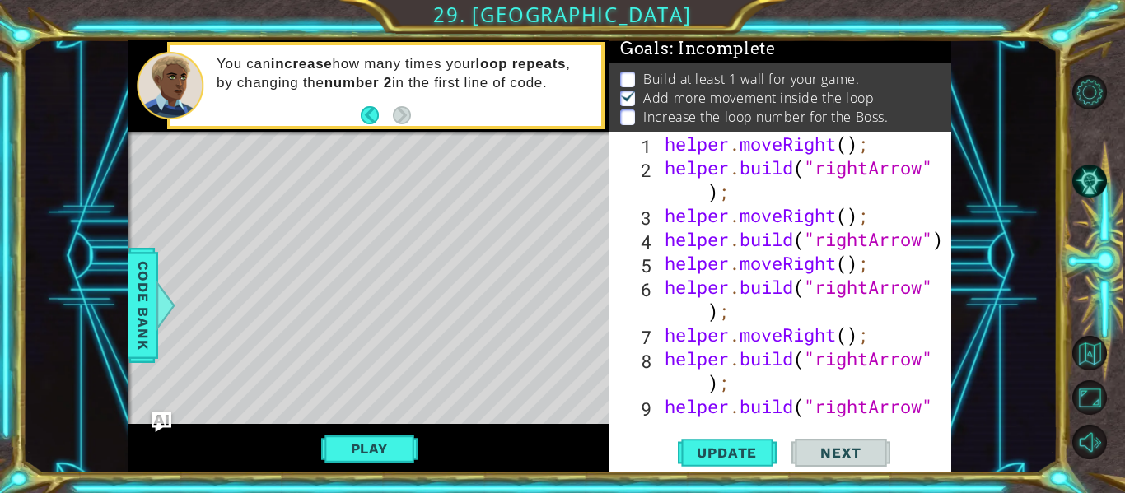
click at [919, 422] on div "1 2 3 4 5 6 7 8 9 helper . moveRight ( ) ; helper . build ( "rightArrow" ) ; he…" at bounding box center [781, 303] width 342 height 342
type textarea "[DOMAIN_NAME]("rightArrow");"
click at [933, 425] on div "[DOMAIN_NAME]("rightArrow"); 1 2 3 4 5 6 7 8 9 helper . moveRight ( ) ; helper …" at bounding box center [781, 303] width 342 height 342
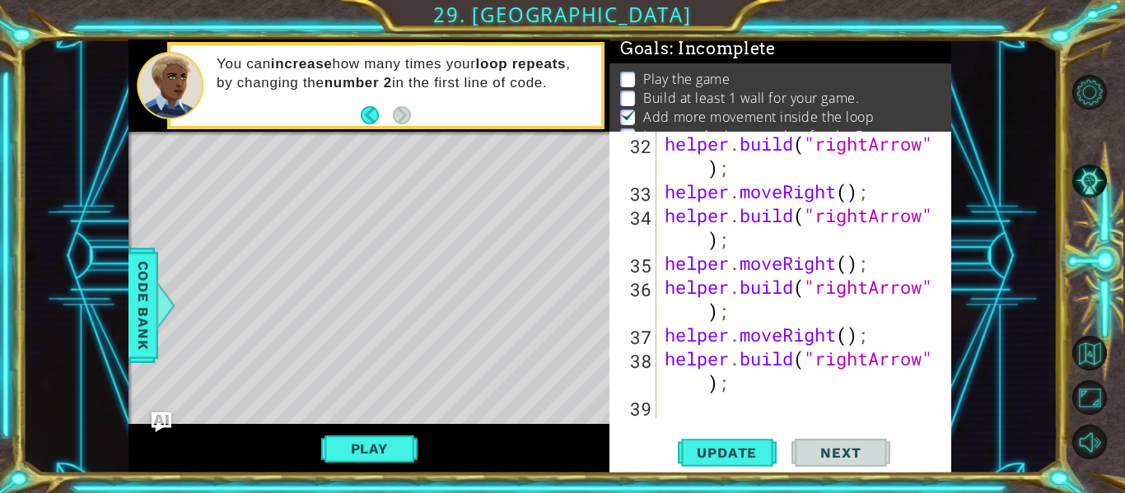
scroll to position [860, 0]
click at [703, 407] on div "helper . build ( "rightArrow" ) ; helper . moveRight ( ) ; helper . build ( "ri…" at bounding box center [809, 311] width 295 height 358
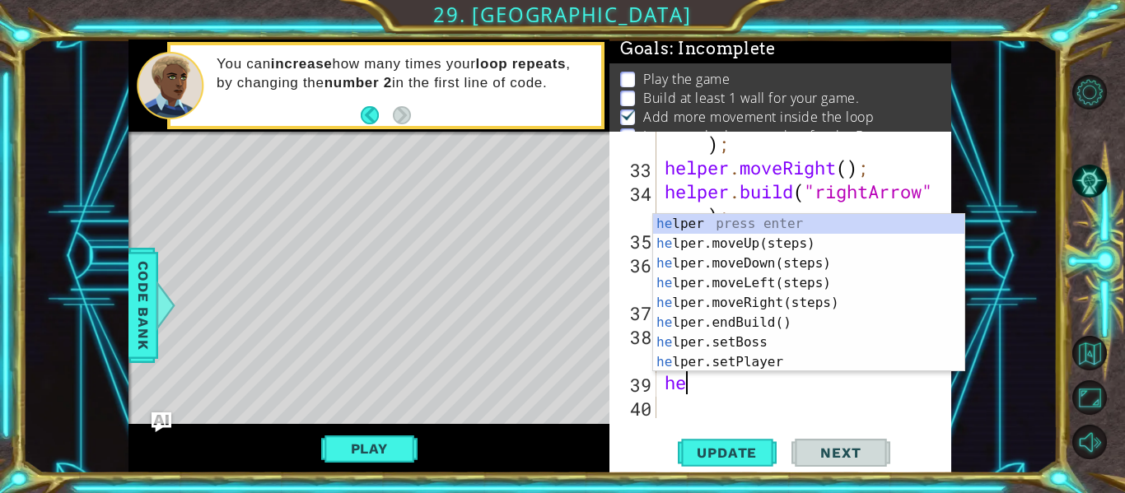
scroll to position [884, 0]
type textarea "helper"
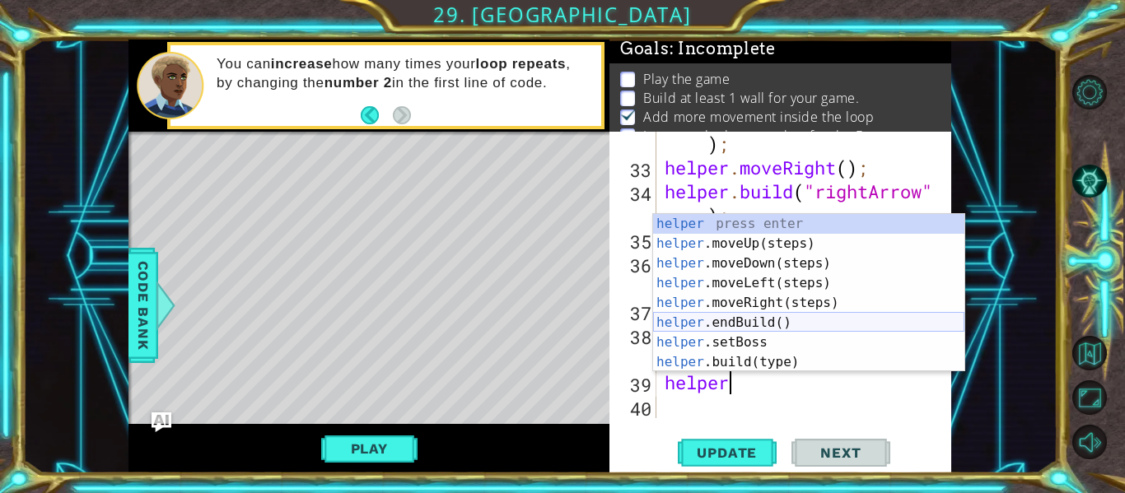
click at [802, 325] on div "helper press enter helper .moveUp(steps) press enter helper .moveDown(steps) pr…" at bounding box center [808, 313] width 311 height 198
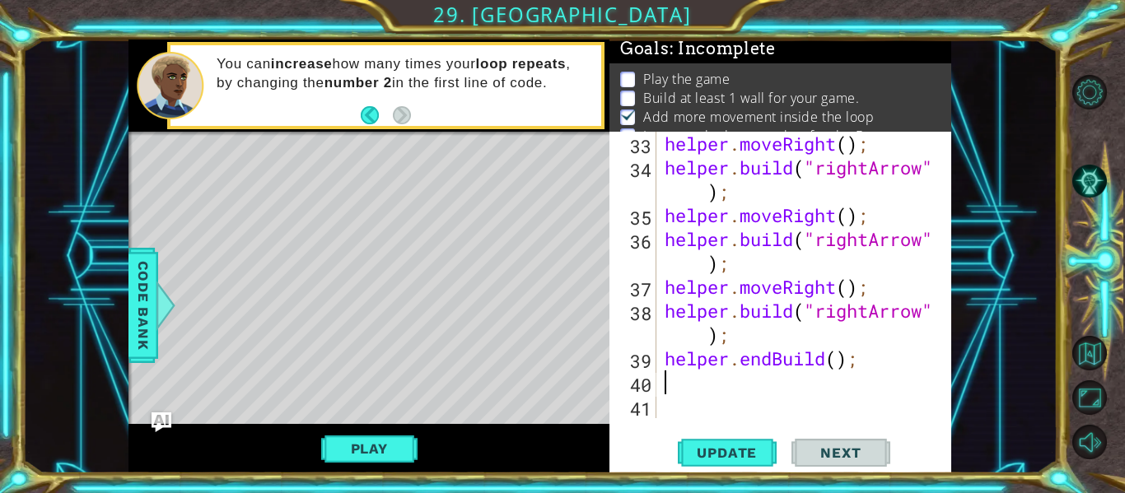
scroll to position [908, 0]
click at [740, 454] on span "Update" at bounding box center [726, 453] width 93 height 16
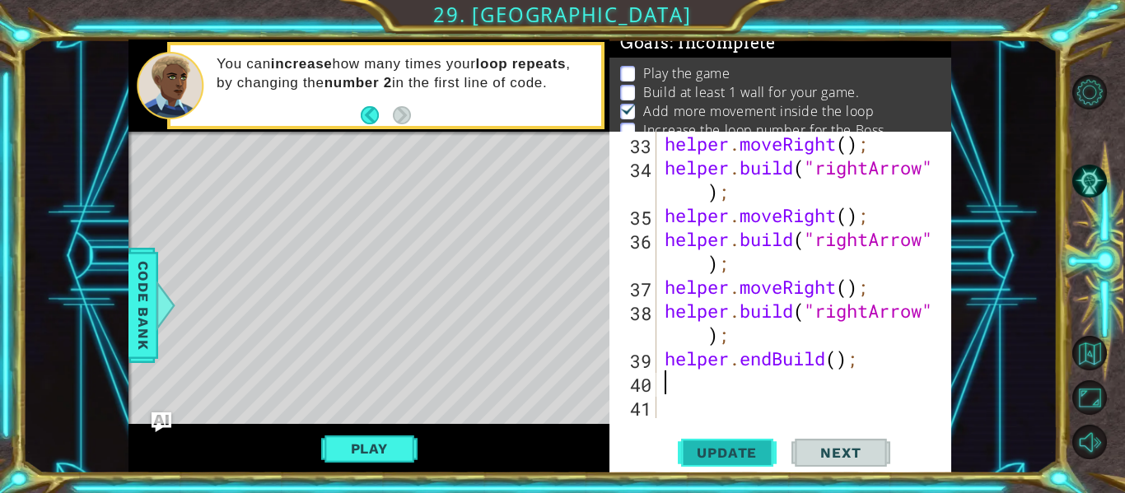
scroll to position [13, 0]
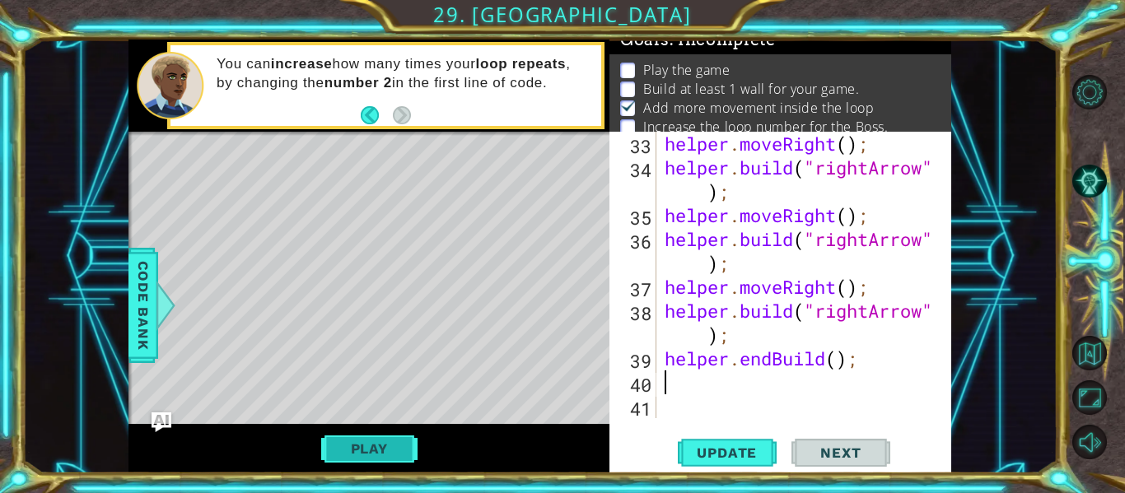
click at [345, 441] on button "Play" at bounding box center [369, 448] width 96 height 31
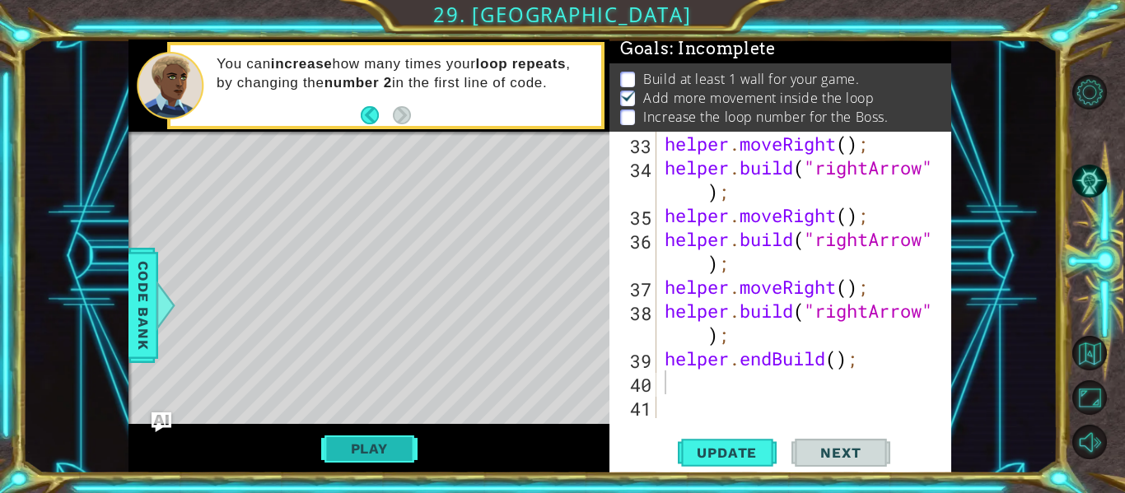
scroll to position [4, 0]
